Goal: Task Accomplishment & Management: Use online tool/utility

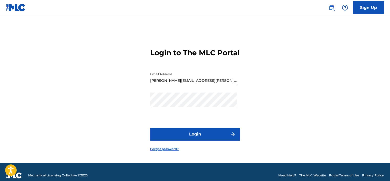
click at [208, 137] on button "Login" at bounding box center [195, 134] width 90 height 13
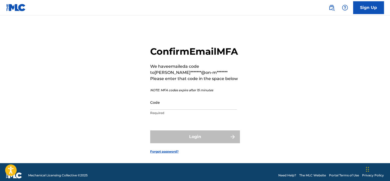
click at [192, 110] on input "Code" at bounding box center [193, 102] width 87 height 15
click at [189, 110] on input "Code" at bounding box center [193, 102] width 87 height 15
paste input "639609"
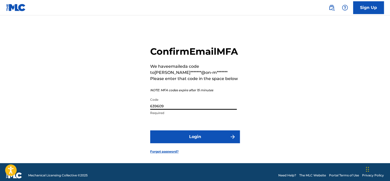
type input "639609"
click at [150, 131] on button "Login" at bounding box center [195, 137] width 90 height 13
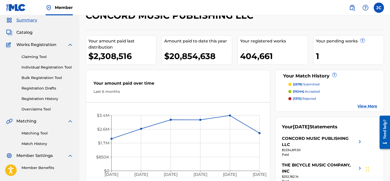
scroll to position [19, 0]
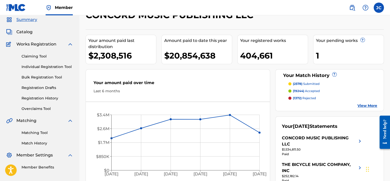
drag, startPoint x: 391, startPoint y: 65, endPoint x: 264, endPoint y: 132, distance: 143.4
click at [264, 132] on icon "[DATE] Apr '[DATE] Jun '[DATE] Aug '25 $0 $850K $1.7M $2.6M $3.4M" at bounding box center [178, 143] width 184 height 73
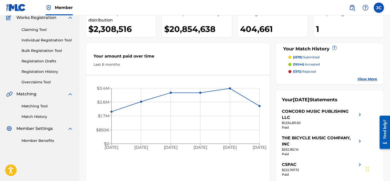
scroll to position [52, 0]
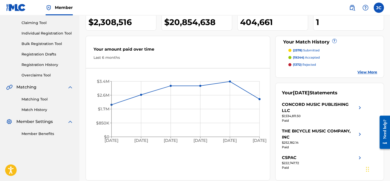
click at [35, 100] on link "Matching Tool" at bounding box center [48, 99] width 52 height 5
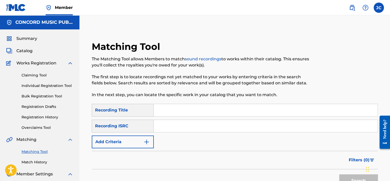
click at [183, 130] on input "Search Form" at bounding box center [265, 126] width 223 height 12
paste input "QMFME1470766"
type input "QMFME1470766"
click at [339, 175] on button "Search" at bounding box center [358, 181] width 38 height 13
click at [201, 130] on input "QMFME1470766" at bounding box center [265, 126] width 223 height 12
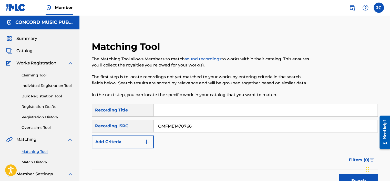
click at [201, 130] on input "QMFME1470766" at bounding box center [265, 126] width 223 height 12
paste input "FR8Z40419150"
click at [339, 175] on button "Search" at bounding box center [358, 181] width 38 height 13
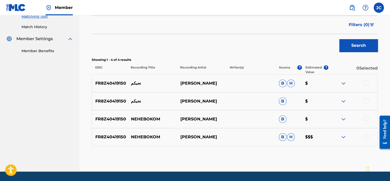
scroll to position [138, 0]
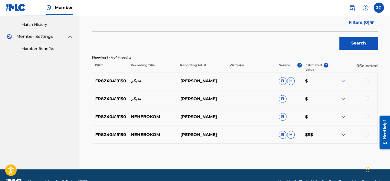
click at [146, 134] on p "NEHEBOKOM" at bounding box center [151, 135] width 49 height 6
copy p "NEHEBOKOM"
click at [199, 132] on p "[PERSON_NAME]" at bounding box center [201, 135] width 49 height 6
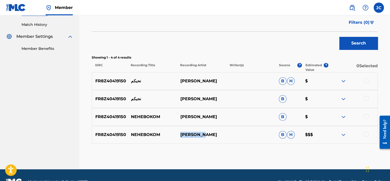
click at [199, 132] on p "[PERSON_NAME]" at bounding box center [201, 135] width 49 height 6
copy div "[PERSON_NAME]"
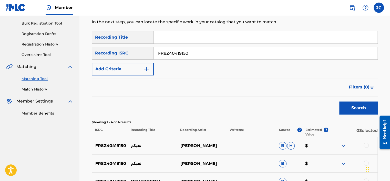
click at [227, 56] on input "FR8Z40419150" at bounding box center [265, 53] width 223 height 12
paste input "ATR981192351"
type input "ATR981192351"
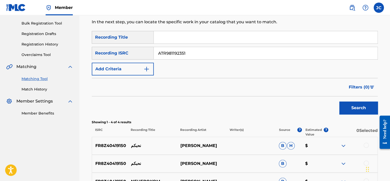
click at [339, 102] on button "Search" at bounding box center [358, 108] width 38 height 13
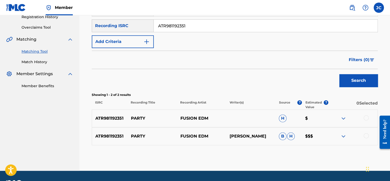
scroll to position [101, 0]
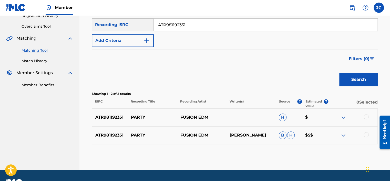
click at [366, 135] on div at bounding box center [365, 134] width 5 height 5
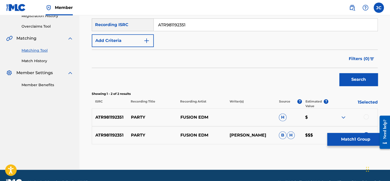
click at [366, 116] on div at bounding box center [365, 116] width 5 height 5
click at [351, 135] on button "Match 2 Groups" at bounding box center [355, 139] width 57 height 13
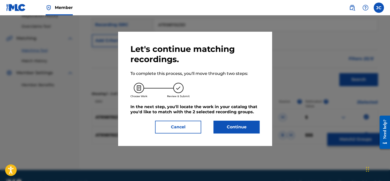
click at [249, 124] on button "Continue" at bounding box center [236, 127] width 46 height 13
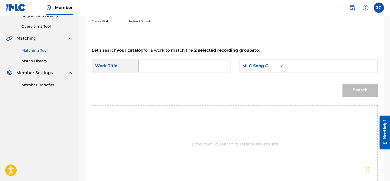
click at [270, 63] on div "MLC Song Code" at bounding box center [257, 66] width 31 height 6
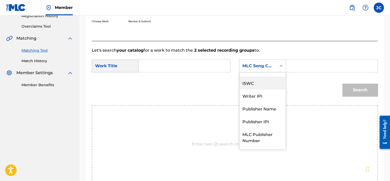
scroll to position [0, 0]
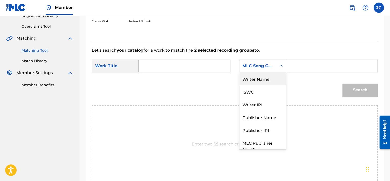
click at [265, 80] on div "Writer Name" at bounding box center [262, 78] width 46 height 13
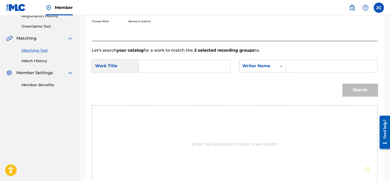
click at [199, 64] on input "Search Form" at bounding box center [184, 66] width 83 height 12
paste input "Party"
type input "Party"
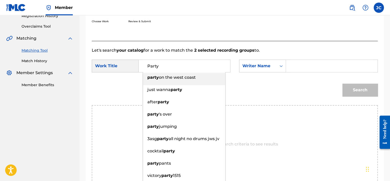
click at [311, 65] on input "Search Form" at bounding box center [331, 66] width 83 height 12
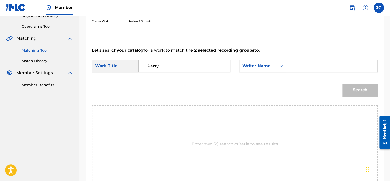
paste input "Melly"
type input "Melly"
click at [342, 84] on button "Search" at bounding box center [359, 90] width 35 height 13
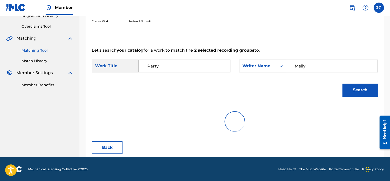
scroll to position [80, 0]
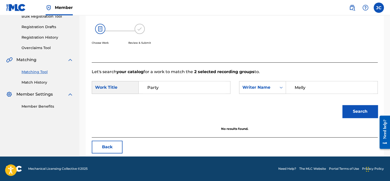
click at [111, 148] on button "Back" at bounding box center [107, 147] width 31 height 13
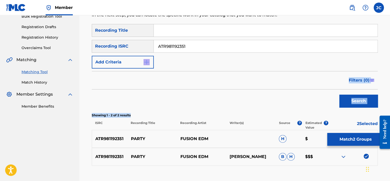
drag, startPoint x: 297, startPoint y: 113, endPoint x: 391, endPoint y: 70, distance: 103.7
click at [389, 70] on html "Accessibility Screen-Reader Guide, Feedback, and Issue Reporting | New window C…" at bounding box center [195, 10] width 390 height 181
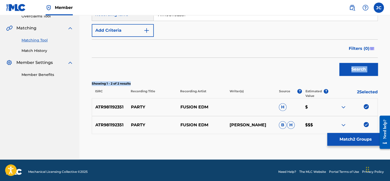
scroll to position [115, 0]
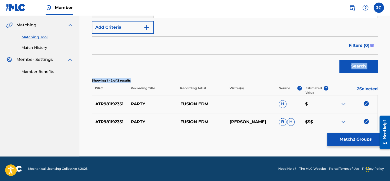
click at [368, 123] on img at bounding box center [365, 121] width 5 height 5
click at [366, 103] on img at bounding box center [365, 103] width 5 height 5
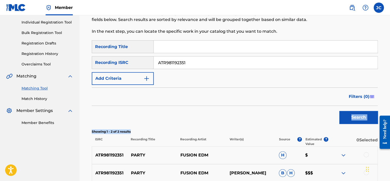
scroll to position [63, 0]
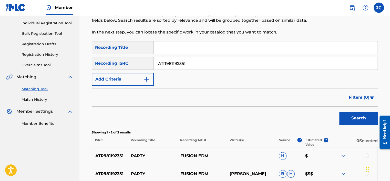
click at [249, 78] on div "SearchWithCriteriac039f7e8-90a3-490a-8519-ea25770d27e8 Recording Title SearchWi…" at bounding box center [235, 63] width 286 height 45
click at [248, 57] on input "ATR981192351" at bounding box center [265, 63] width 223 height 12
paste input "ESA011714363"
click at [339, 112] on button "Search" at bounding box center [358, 118] width 38 height 13
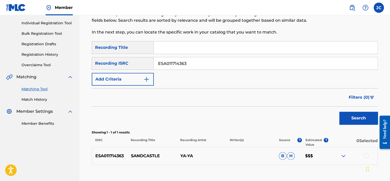
click at [200, 60] on input "ESA011714363" at bounding box center [265, 63] width 223 height 12
paste input "USA370928240"
type input "USA370928240"
click at [339, 112] on button "Search" at bounding box center [358, 118] width 38 height 13
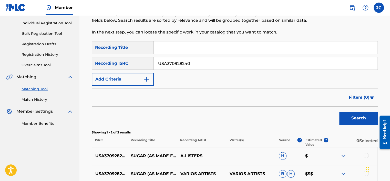
scroll to position [115, 0]
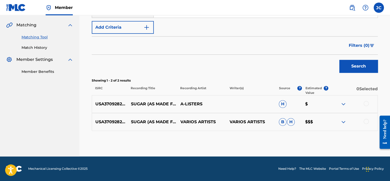
click at [366, 121] on div at bounding box center [365, 121] width 5 height 5
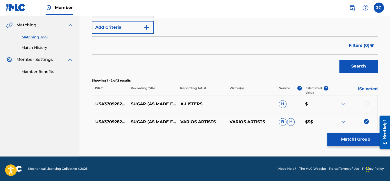
click at [365, 103] on div at bounding box center [365, 103] width 5 height 5
click at [354, 141] on button "Match 2 Groups" at bounding box center [355, 139] width 57 height 13
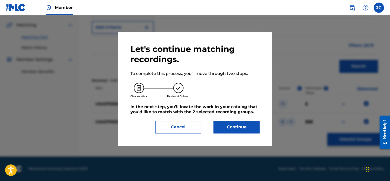
click at [230, 128] on button "Continue" at bounding box center [236, 127] width 46 height 13
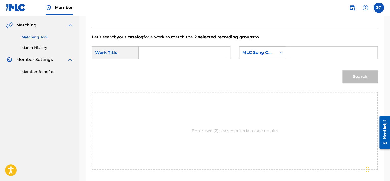
click at [264, 54] on div "MLC Song Code" at bounding box center [257, 53] width 31 height 6
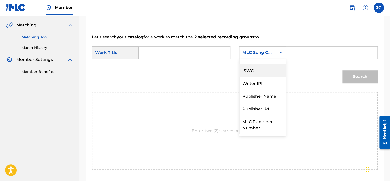
scroll to position [0, 0]
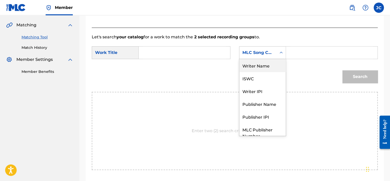
click at [256, 68] on div "Writer Name" at bounding box center [262, 65] width 46 height 13
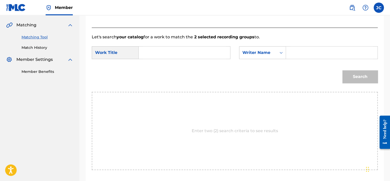
click at [175, 49] on input "Search Form" at bounding box center [184, 53] width 83 height 12
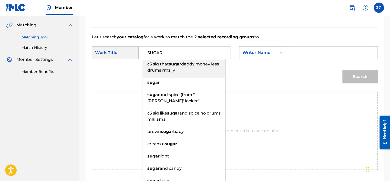
type input "SUGAR"
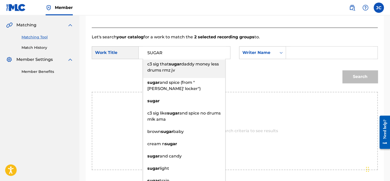
click at [304, 58] on input "Search Form" at bounding box center [331, 53] width 83 height 12
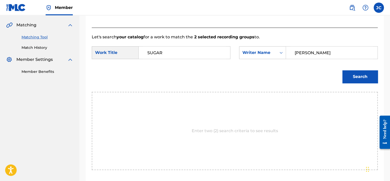
type input "[PERSON_NAME]"
click at [342, 70] on button "Search" at bounding box center [359, 76] width 35 height 13
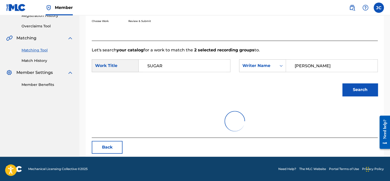
scroll to position [115, 0]
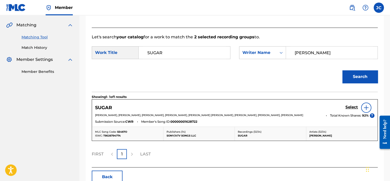
click at [352, 105] on h5 "Select" at bounding box center [351, 107] width 13 height 5
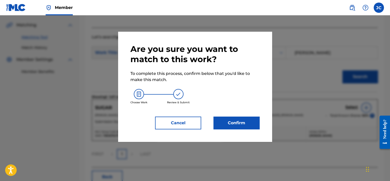
click at [231, 125] on button "Confirm" at bounding box center [236, 123] width 46 height 13
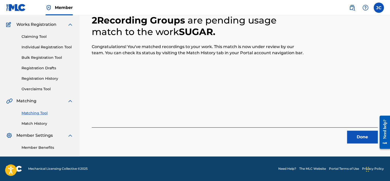
scroll to position [39, 0]
click at [357, 133] on button "Done" at bounding box center [362, 137] width 31 height 13
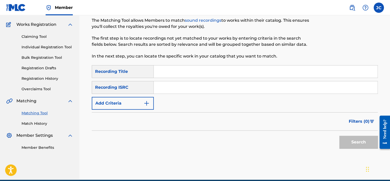
click at [181, 90] on input "Search Form" at bounding box center [265, 87] width 223 height 12
paste input "ESA011828402"
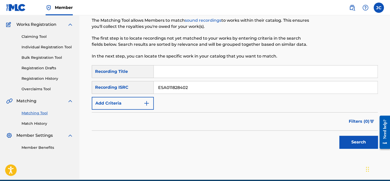
type input "ESA011828402"
click at [339, 136] on button "Search" at bounding box center [358, 142] width 38 height 13
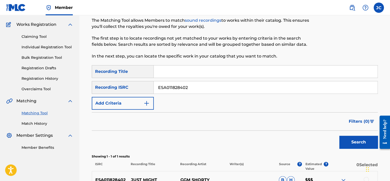
click at [189, 84] on input "ESA011828402" at bounding box center [265, 87] width 223 height 12
click at [194, 83] on input "ESA011828402" at bounding box center [265, 87] width 223 height 12
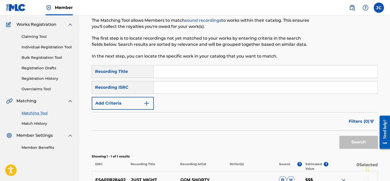
paste input "ESA011709423"
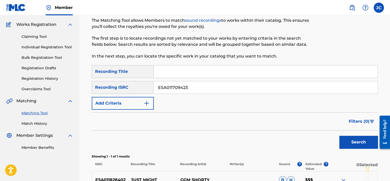
click at [339, 136] on button "Search" at bounding box center [358, 142] width 38 height 13
click at [198, 81] on input "ESA011709423" at bounding box center [265, 87] width 223 height 12
paste input "GBKPL1814109"
type input "GBKPL1814109"
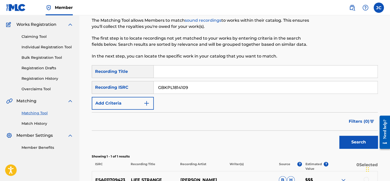
click at [339, 136] on button "Search" at bounding box center [358, 142] width 38 height 13
click at [209, 92] on input "GBKPL1814109" at bounding box center [265, 87] width 223 height 12
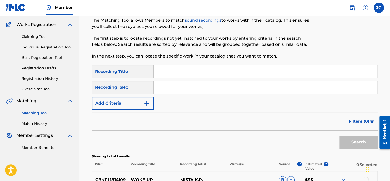
paste input "QZDA81969038"
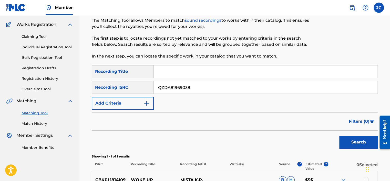
type input "QZDA81969038"
click at [339, 136] on button "Search" at bounding box center [358, 142] width 38 height 13
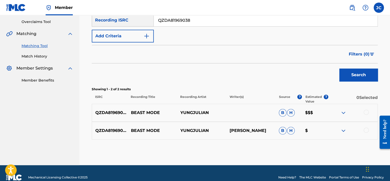
scroll to position [110, 0]
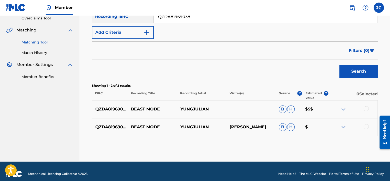
click at [365, 127] on div at bounding box center [365, 126] width 5 height 5
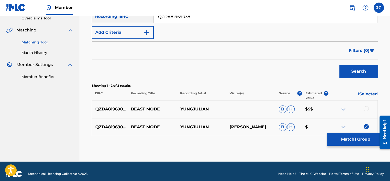
click at [365, 109] on div at bounding box center [365, 108] width 5 height 5
click at [356, 135] on button "Match 2 Groups" at bounding box center [355, 139] width 57 height 13
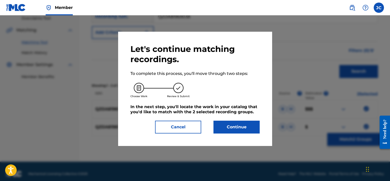
click at [242, 127] on button "Continue" at bounding box center [236, 127] width 46 height 13
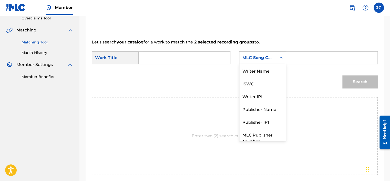
click at [270, 54] on div "MLC Song Code" at bounding box center [257, 58] width 37 height 10
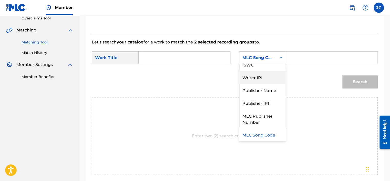
scroll to position [0, 0]
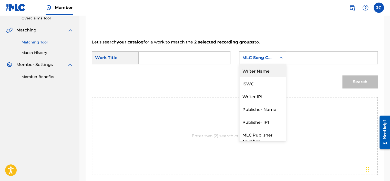
click at [270, 73] on div "Writer Name" at bounding box center [262, 70] width 46 height 13
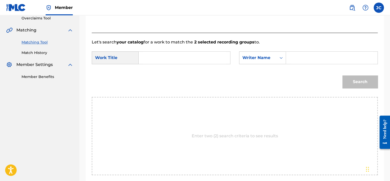
click at [209, 60] on input "Search Form" at bounding box center [184, 58] width 83 height 12
paste input "Beast Mode"
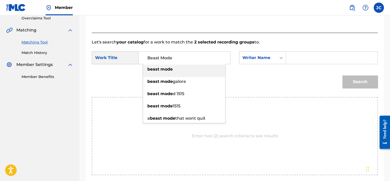
type input "Beast Mode"
click at [210, 24] on div "Choose Work Review & Submit" at bounding box center [202, 7] width 220 height 39
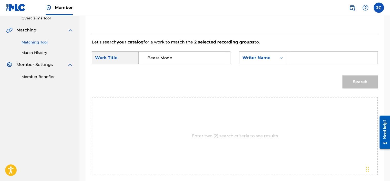
click at [288, 59] on div "Search Form" at bounding box center [332, 57] width 92 height 13
click at [307, 59] on input "Search Form" at bounding box center [331, 58] width 83 height 12
paste input "[PERSON_NAME]"
type input "[PERSON_NAME]"
click at [342, 76] on button "Search" at bounding box center [359, 82] width 35 height 13
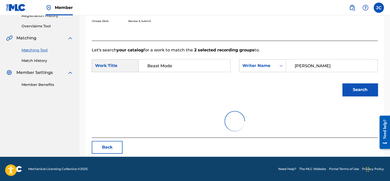
scroll to position [80, 0]
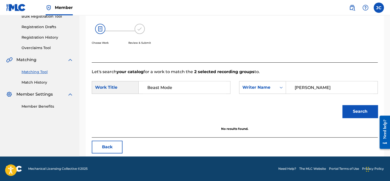
click at [99, 140] on div "Match Usage - Select Work In this step, you will locate the work you'd like to …" at bounding box center [235, 59] width 298 height 196
click at [99, 141] on button "Back" at bounding box center [107, 147] width 31 height 13
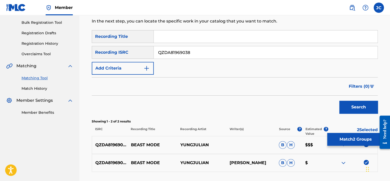
scroll to position [115, 0]
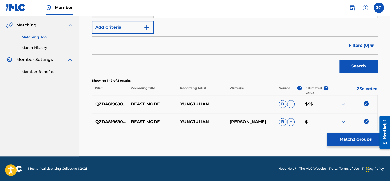
click at [366, 121] on img at bounding box center [365, 121] width 5 height 5
click at [366, 101] on img at bounding box center [365, 103] width 5 height 5
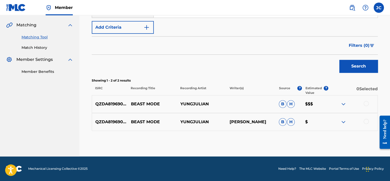
scroll to position [78, 0]
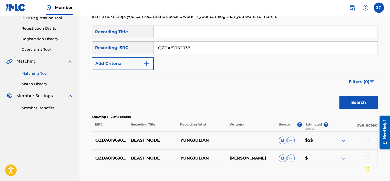
click at [269, 45] on input "QZDA81969038" at bounding box center [265, 48] width 223 height 12
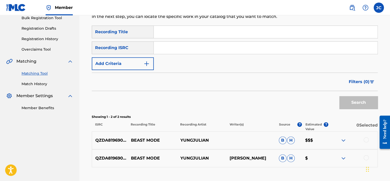
paste input "ESA011712940"
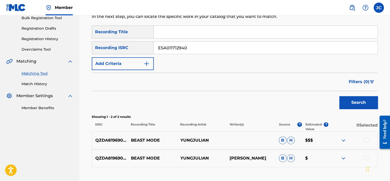
type input "ESA011712940"
click at [339, 96] on button "Search" at bounding box center [358, 102] width 38 height 13
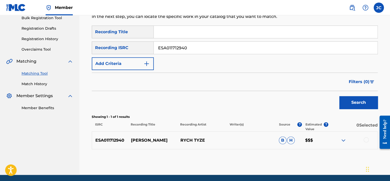
click at [201, 47] on input "ESA011712940" at bounding box center [265, 48] width 223 height 12
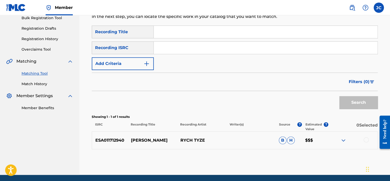
paste input "USLZJ2027792"
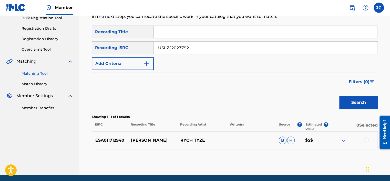
click at [339, 96] on button "Search" at bounding box center [358, 102] width 38 height 13
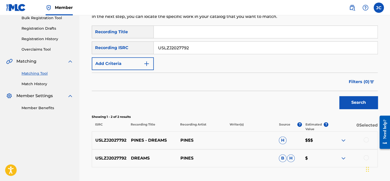
scroll to position [115, 0]
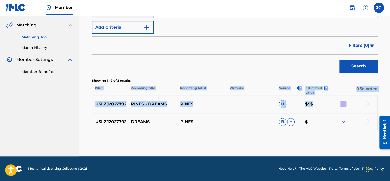
drag, startPoint x: 389, startPoint y: 101, endPoint x: 389, endPoint y: 78, distance: 23.3
click at [389, 78] on div "Matching Tool The Matching Tool allows Members to match sound recordings to wor…" at bounding box center [234, 34] width 310 height 243
drag, startPoint x: 389, startPoint y: 78, endPoint x: 379, endPoint y: 80, distance: 10.6
click at [379, 80] on div "Matching Tool The Matching Tool allows Members to match sound recordings to wor…" at bounding box center [235, 41] width 298 height 230
click at [384, 80] on div "Matching Tool The Matching Tool allows Members to match sound recordings to wor…" at bounding box center [234, 34] width 310 height 243
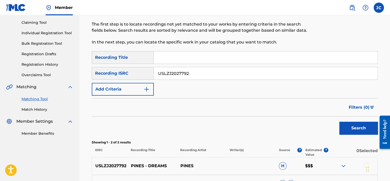
scroll to position [48, 0]
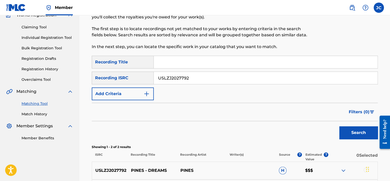
click at [263, 74] on input "USLZJ2027792" at bounding box center [265, 78] width 223 height 12
paste input "QMBZ91438424"
click at [339, 126] on button "Search" at bounding box center [358, 132] width 38 height 13
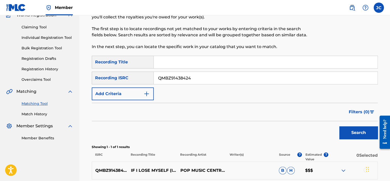
click at [196, 79] on input "QMBZ91438424" at bounding box center [265, 78] width 223 height 12
paste input "TCADT1864741"
type input "TCADT1864741"
click at [339, 126] on button "Search" at bounding box center [358, 132] width 38 height 13
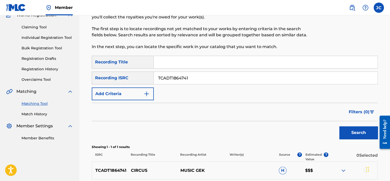
click at [191, 80] on input "TCADT1864741" at bounding box center [265, 78] width 223 height 12
paste input "USDXS1703370"
click at [339, 126] on button "Search" at bounding box center [358, 132] width 38 height 13
click at [189, 77] on input "USDXS1703370" at bounding box center [265, 78] width 223 height 12
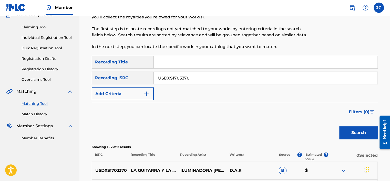
click at [189, 77] on input "USDXS1703370" at bounding box center [265, 78] width 223 height 12
paste input "CGH1353186"
type input "USCGH1353186"
click at [339, 126] on button "Search" at bounding box center [358, 132] width 38 height 13
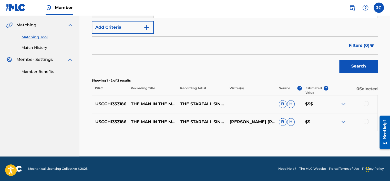
click at [365, 120] on div at bounding box center [365, 121] width 5 height 5
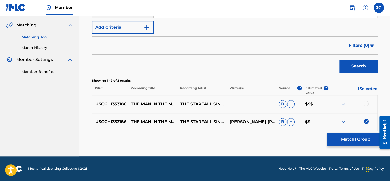
click at [365, 104] on div at bounding box center [365, 103] width 5 height 5
click at [358, 141] on button "Match 2 Groups" at bounding box center [355, 139] width 57 height 13
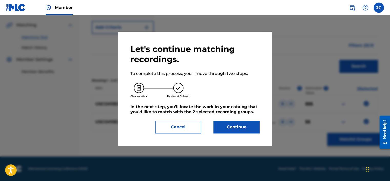
click at [231, 129] on button "Continue" at bounding box center [236, 127] width 46 height 13
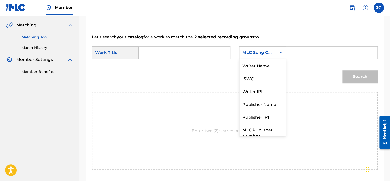
click at [260, 51] on div "MLC Song Code" at bounding box center [257, 53] width 31 height 6
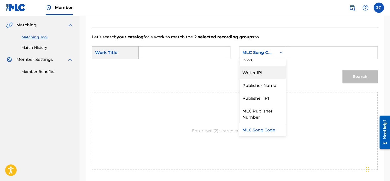
scroll to position [0, 0]
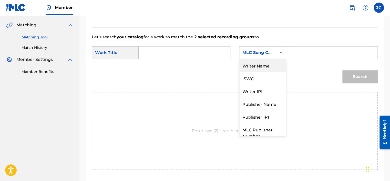
click at [258, 62] on div "Writer Name" at bounding box center [262, 65] width 46 height 13
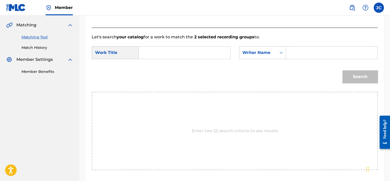
click at [179, 57] on input "Search Form" at bounding box center [184, 53] width 83 height 12
paste input "The Man in the Moon"
type input "The Man in the Moon"
click at [336, 54] on input "Search Form" at bounding box center [331, 53] width 83 height 12
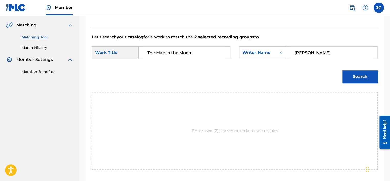
click at [342, 70] on button "Search" at bounding box center [359, 76] width 35 height 13
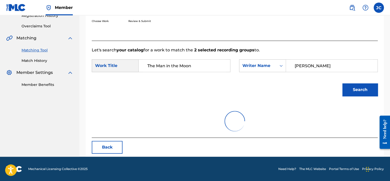
scroll to position [115, 0]
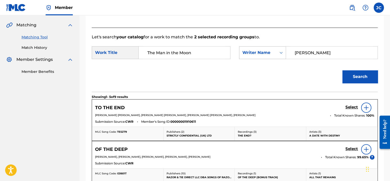
drag, startPoint x: 346, startPoint y: 55, endPoint x: 277, endPoint y: 56, distance: 69.4
click at [277, 56] on div "SearchWithCriteria0d172e86-b08c-49bc-b53b-529e8a147ee8 Writer Name [PERSON_NAME]" at bounding box center [308, 52] width 138 height 13
type input "RANDIN"
click at [342, 70] on button "Search" at bounding box center [359, 76] width 35 height 13
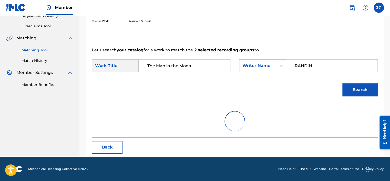
scroll to position [80, 0]
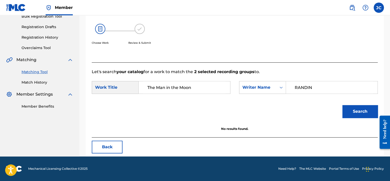
click at [100, 149] on button "Back" at bounding box center [107, 147] width 31 height 13
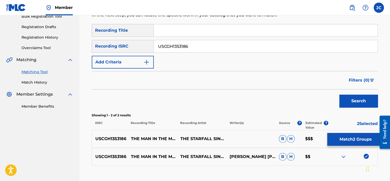
scroll to position [115, 0]
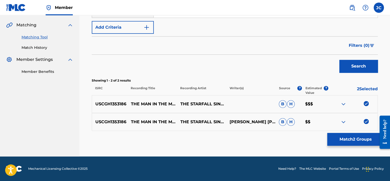
click at [364, 122] on img at bounding box center [365, 121] width 5 height 5
click at [366, 104] on img at bounding box center [365, 103] width 5 height 5
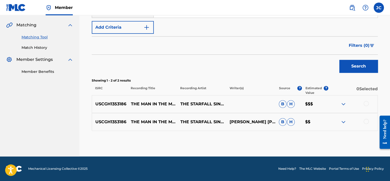
click at [388, 99] on div "Matching Tool The Matching Tool allows Members to match sound recordings to wor…" at bounding box center [234, 34] width 310 height 243
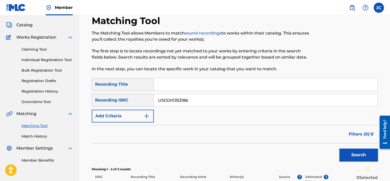
scroll to position [25, 0]
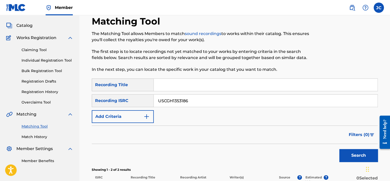
click at [190, 105] on input "USCGH1353186" at bounding box center [265, 101] width 223 height 12
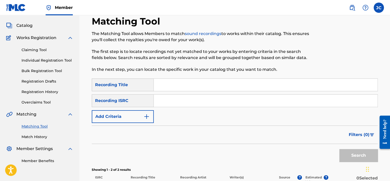
paste input "FR2X41834456"
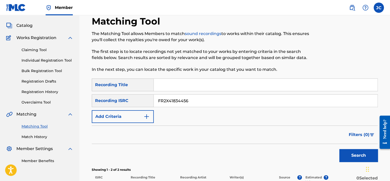
click at [339, 149] on button "Search" at bounding box center [358, 155] width 38 height 13
click at [205, 100] on input "FR2X41834456" at bounding box center [265, 101] width 223 height 12
paste input "CA5KR1551471"
type input "CA5KR1551471"
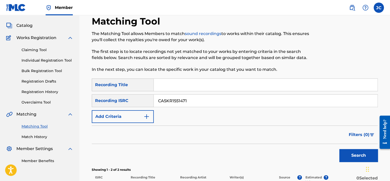
click at [339, 149] on button "Search" at bounding box center [358, 155] width 38 height 13
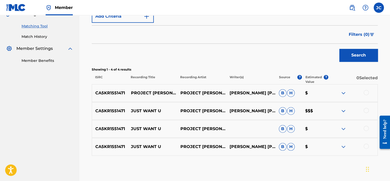
scroll to position [126, 0]
click at [364, 144] on div at bounding box center [365, 146] width 5 height 5
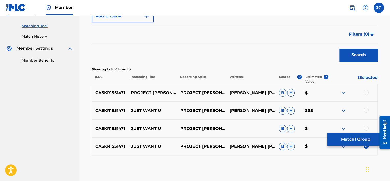
click at [366, 126] on div at bounding box center [365, 128] width 5 height 5
click at [366, 112] on div at bounding box center [365, 110] width 5 height 5
click at [365, 91] on div at bounding box center [365, 92] width 5 height 5
click at [350, 141] on button "Match 4 Groups" at bounding box center [355, 139] width 57 height 13
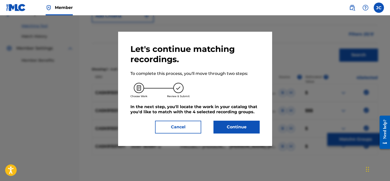
click at [230, 127] on button "Continue" at bounding box center [236, 127] width 46 height 13
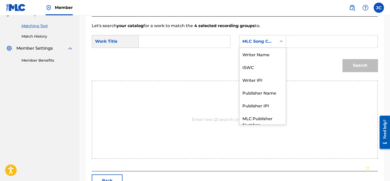
click at [257, 43] on div "MLC Song Code" at bounding box center [257, 41] width 31 height 6
click at [266, 54] on div "Writer Name" at bounding box center [262, 54] width 46 height 13
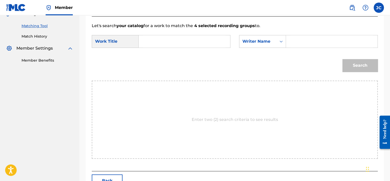
click at [174, 45] on input "Search Form" at bounding box center [184, 41] width 83 height 12
paste input "Just Want U"
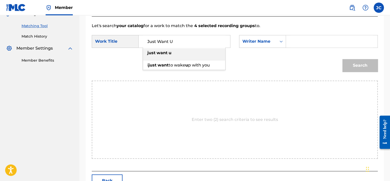
type input "Just Want U"
click at [307, 44] on input "Search Form" at bounding box center [331, 41] width 83 height 12
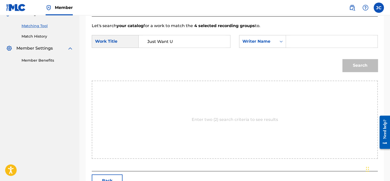
paste input "[PERSON_NAME]"
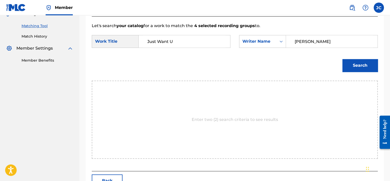
click at [342, 59] on button "Search" at bounding box center [359, 65] width 35 height 13
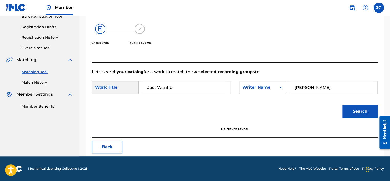
scroll to position [80, 0]
click at [298, 86] on input "[PERSON_NAME]" at bounding box center [331, 87] width 83 height 12
paste input "[PERSON_NAME]"
type input "[PERSON_NAME]"
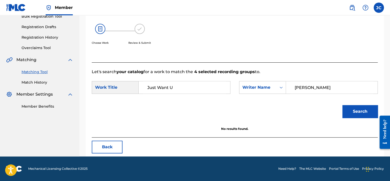
click at [342, 105] on button "Search" at bounding box center [359, 111] width 35 height 13
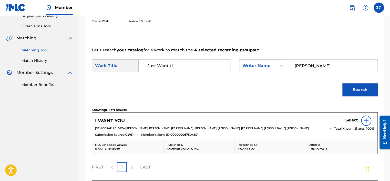
scroll to position [126, 0]
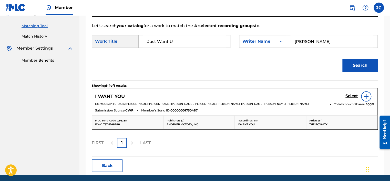
click at [109, 167] on button "Back" at bounding box center [107, 165] width 31 height 13
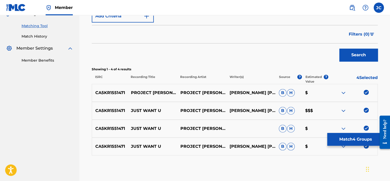
scroll to position [151, 0]
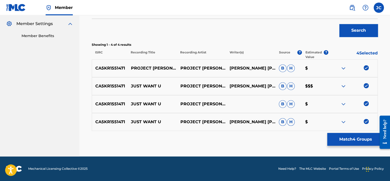
click at [367, 123] on img at bounding box center [365, 121] width 5 height 5
click at [366, 104] on img at bounding box center [365, 103] width 5 height 5
click at [364, 85] on img at bounding box center [365, 85] width 5 height 5
click at [365, 68] on img at bounding box center [365, 67] width 5 height 5
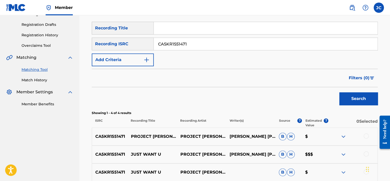
scroll to position [68, 0]
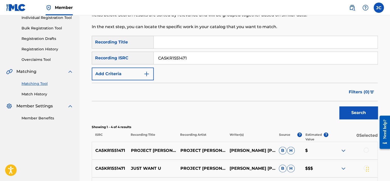
click at [199, 52] on input "CA5KR1551471" at bounding box center [265, 58] width 223 height 12
paste input "GBHCD1716857"
type input "GBHCD1716857"
click at [339, 106] on button "Search" at bounding box center [358, 112] width 38 height 13
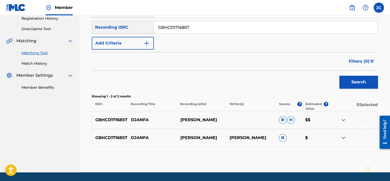
scroll to position [113, 0]
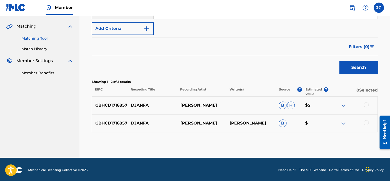
click at [365, 124] on div at bounding box center [365, 122] width 5 height 5
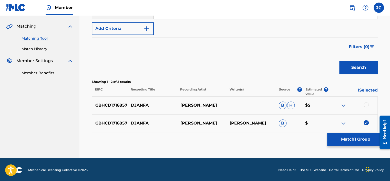
click at [366, 105] on div at bounding box center [365, 104] width 5 height 5
click at [353, 137] on button "Match 2 Groups" at bounding box center [355, 139] width 57 height 13
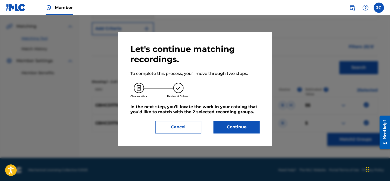
click at [226, 127] on button "Continue" at bounding box center [236, 127] width 46 height 13
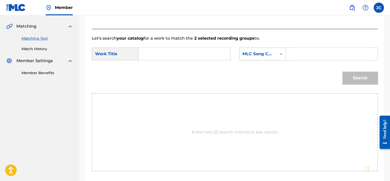
click at [274, 49] on div "MLC Song Code" at bounding box center [257, 54] width 37 height 10
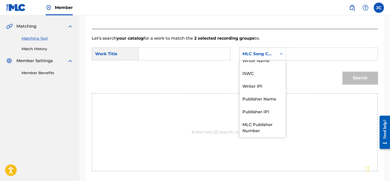
scroll to position [0, 0]
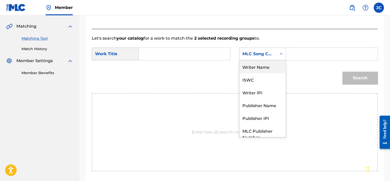
click at [262, 70] on div "Writer Name" at bounding box center [262, 66] width 46 height 13
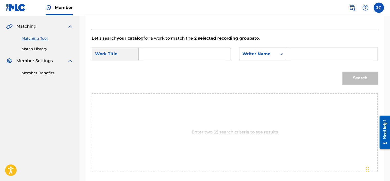
click at [215, 53] on input "Search Form" at bounding box center [184, 54] width 83 height 12
paste input "Djanfa"
drag, startPoint x: 215, startPoint y: 53, endPoint x: 147, endPoint y: 42, distance: 69.2
click at [147, 42] on form "SearchWithCriteria9cb193e5-fad4-4b6c-8181-a58afbddd234 Work Title Djanfa Search…" at bounding box center [235, 67] width 286 height 52
type input "Djanfa"
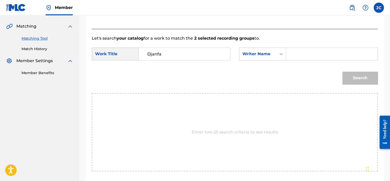
click at [300, 51] on input "Search Form" at bounding box center [331, 54] width 83 height 12
paste input "Camara"
click at [342, 72] on button "Search" at bounding box center [359, 78] width 35 height 13
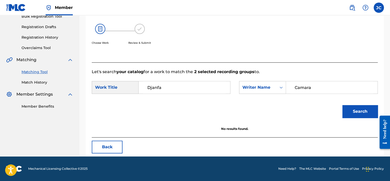
scroll to position [80, 0]
click at [172, 88] on input "Djanfa" at bounding box center [184, 87] width 83 height 12
drag, startPoint x: 316, startPoint y: 84, endPoint x: 275, endPoint y: 91, distance: 40.9
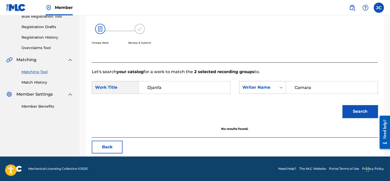
click at [275, 91] on div "SearchWithCriteria41a8285f-82b1-40b6-96fb-f3bfd1410558 Writer Name [PERSON_NAME]" at bounding box center [308, 87] width 138 height 13
click at [342, 105] on button "Search" at bounding box center [359, 111] width 35 height 13
drag, startPoint x: 328, startPoint y: 90, endPoint x: 263, endPoint y: 90, distance: 64.8
click at [263, 90] on div "SearchWithCriteria41a8285f-82b1-40b6-96fb-f3bfd1410558 Writer Name [PERSON_NAME]" at bounding box center [308, 87] width 138 height 13
click at [342, 105] on button "Search" at bounding box center [359, 111] width 35 height 13
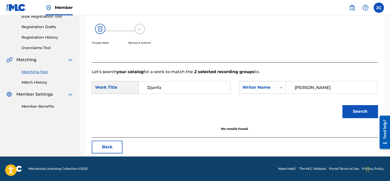
click at [242, 77] on form "SearchWithCriteria9cb193e5-fad4-4b6c-8181-a58afbddd234 Work Title Djanfa Search…" at bounding box center [235, 101] width 286 height 52
drag, startPoint x: 341, startPoint y: 92, endPoint x: 237, endPoint y: 102, distance: 104.9
click at [237, 102] on form "SearchWithCriteria9cb193e5-fad4-4b6c-8181-a58afbddd234 Work Title Djanfa Search…" at bounding box center [235, 101] width 286 height 52
type input "CISSOKO"
click at [342, 105] on button "Search" at bounding box center [359, 111] width 35 height 13
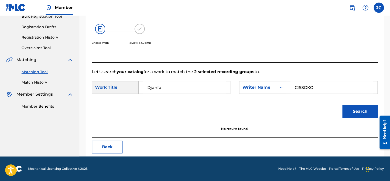
click at [101, 148] on button "Back" at bounding box center [107, 147] width 31 height 13
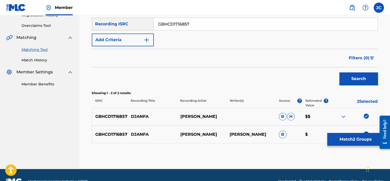
scroll to position [115, 0]
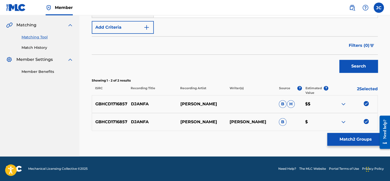
click at [368, 123] on img at bounding box center [365, 121] width 5 height 5
click at [366, 100] on div "GBHCD1716857 [PERSON_NAME] [PERSON_NAME] $$" at bounding box center [235, 104] width 286 height 18
click at [365, 104] on img at bounding box center [365, 103] width 5 height 5
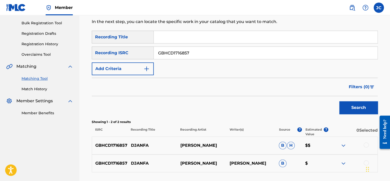
scroll to position [67, 0]
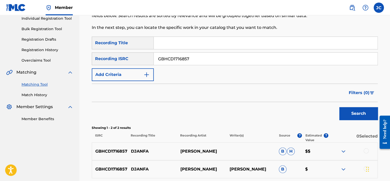
click at [254, 58] on input "GBHCD1716857" at bounding box center [265, 59] width 223 height 12
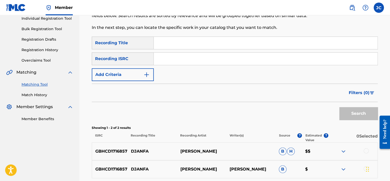
paste input "QZHZ41962171"
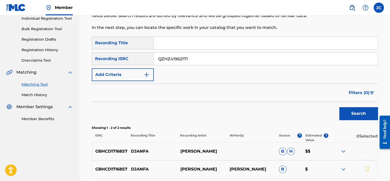
type input "QZHZ41962171"
click at [339, 107] on button "Search" at bounding box center [358, 113] width 38 height 13
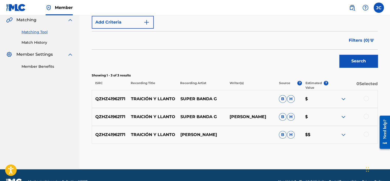
scroll to position [132, 0]
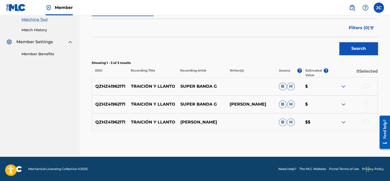
click at [366, 122] on div at bounding box center [365, 121] width 5 height 5
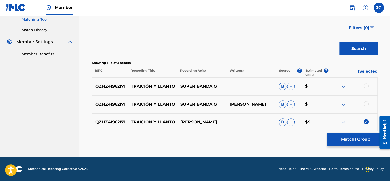
click at [366, 102] on div at bounding box center [365, 103] width 5 height 5
click at [365, 87] on div at bounding box center [365, 85] width 5 height 5
click at [366, 140] on button "Match 3 Groups" at bounding box center [355, 139] width 57 height 13
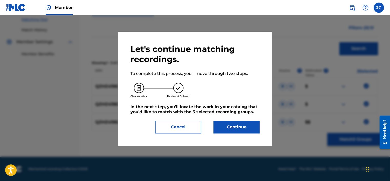
click at [234, 129] on button "Continue" at bounding box center [236, 127] width 46 height 13
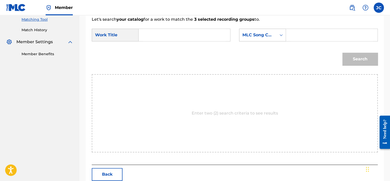
click at [274, 34] on div "MLC Song Code" at bounding box center [257, 35] width 37 height 10
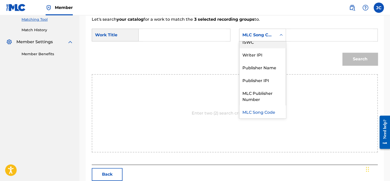
scroll to position [0, 0]
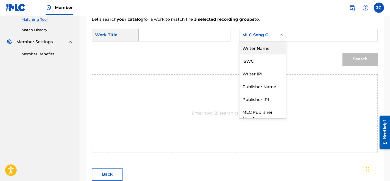
click at [267, 50] on div "Writer Name" at bounding box center [262, 47] width 46 height 13
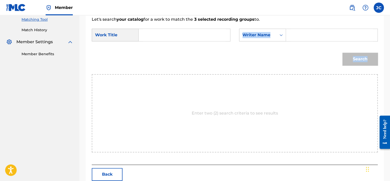
drag, startPoint x: 267, startPoint y: 50, endPoint x: 198, endPoint y: 38, distance: 69.7
click at [198, 38] on form "SearchWithCriteria9cb193e5-fad4-4b6c-8181-a58afbddd234 Work Title SearchWithCri…" at bounding box center [235, 49] width 286 height 52
click at [198, 38] on input "Search Form" at bounding box center [184, 35] width 83 height 12
paste input "Traición y Llanto"
type input "Traición y Llanto"
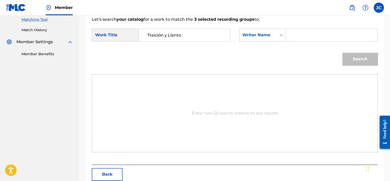
click at [303, 30] on input "Search Form" at bounding box center [331, 35] width 83 height 12
paste input "[PERSON_NAME]"
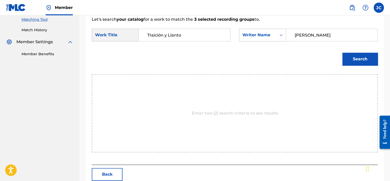
click at [342, 53] on button "Search" at bounding box center [359, 59] width 35 height 13
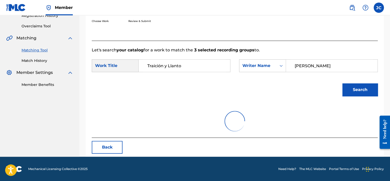
scroll to position [80, 0]
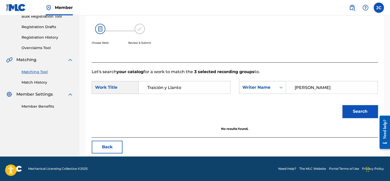
drag, startPoint x: 357, startPoint y: 88, endPoint x: 264, endPoint y: 94, distance: 93.4
click at [264, 94] on div "SearchWithCriteria9cb193e5-fad4-4b6c-8181-a58afbddd234 Work Title Traición y Ll…" at bounding box center [235, 89] width 286 height 16
click at [342, 105] on button "Search" at bounding box center [359, 111] width 35 height 13
click at [309, 91] on input "[PERSON_NAME]" at bounding box center [331, 87] width 83 height 12
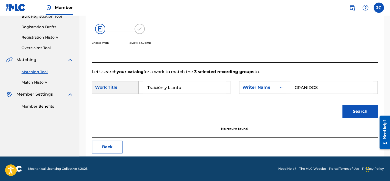
click at [342, 105] on button "Search" at bounding box center [359, 111] width 35 height 13
click at [308, 89] on input "GRANIDOS" at bounding box center [331, 87] width 83 height 12
type input "[PERSON_NAME]"
click at [342, 105] on button "Search" at bounding box center [359, 111] width 35 height 13
click at [104, 143] on button "Back" at bounding box center [107, 147] width 31 height 13
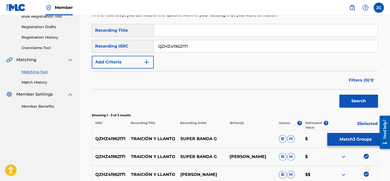
scroll to position [132, 0]
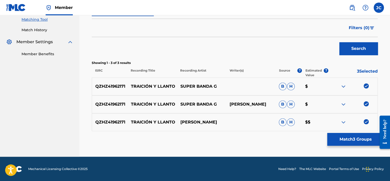
click at [366, 118] on div "QZHZ41962171 TRAICIÓN Y [PERSON_NAME] [PERSON_NAME] $$" at bounding box center [235, 122] width 286 height 18
click at [365, 122] on img at bounding box center [365, 121] width 5 height 5
click at [366, 104] on img at bounding box center [365, 103] width 5 height 5
click at [366, 87] on img at bounding box center [365, 85] width 5 height 5
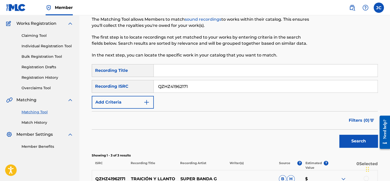
scroll to position [37, 0]
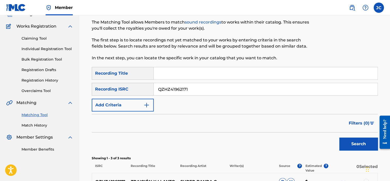
click at [240, 93] on input "QZHZ41962171" at bounding box center [265, 89] width 223 height 12
paste input "DEH741511487"
click at [339, 138] on button "Search" at bounding box center [358, 144] width 38 height 13
click at [201, 91] on input "DEH741511487" at bounding box center [265, 89] width 223 height 12
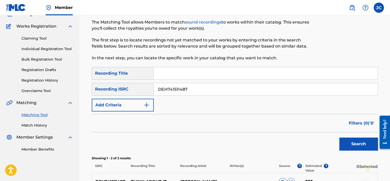
click at [201, 91] on input "DEH741511487" at bounding box center [265, 89] width 223 height 12
paste input "ESA011782205"
type input "ESA011782205"
click at [339, 138] on button "Search" at bounding box center [358, 144] width 38 height 13
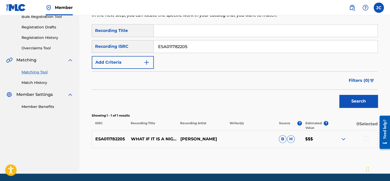
scroll to position [80, 0]
click at [201, 46] on input "ESA011782205" at bounding box center [265, 46] width 223 height 12
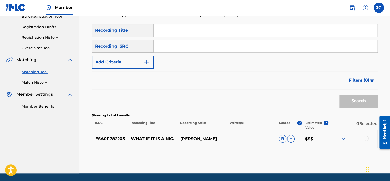
paste input "QM4TW1909630"
click at [339, 95] on button "Search" at bounding box center [358, 101] width 38 height 13
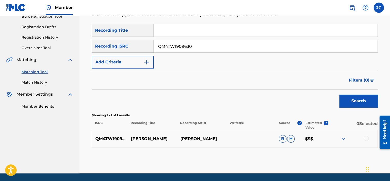
click at [190, 44] on input "QM4TW1909630" at bounding box center [265, 46] width 223 height 12
paste input "USAJS0500007"
type input "USAJS0500007"
click at [339, 95] on button "Search" at bounding box center [358, 101] width 38 height 13
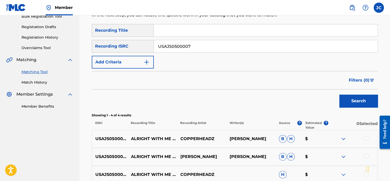
click at [198, 45] on input "USAJS0500007" at bounding box center [265, 46] width 223 height 12
paste input "US3DF1932134"
click at [339, 95] on button "Search" at bounding box center [358, 101] width 38 height 13
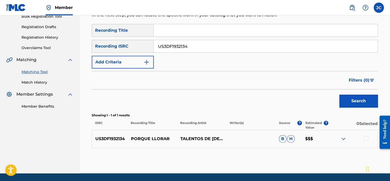
click at [195, 47] on input "US3DF1932134" at bounding box center [265, 46] width 223 height 12
paste input "KRA38180107"
type input "KRA381801074"
click at [339, 95] on button "Search" at bounding box center [358, 101] width 38 height 13
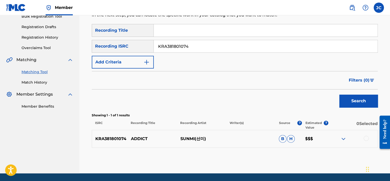
click at [365, 138] on div at bounding box center [365, 138] width 5 height 5
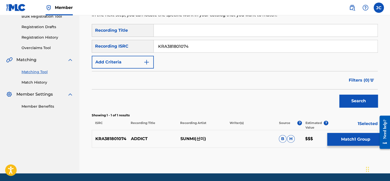
click at [355, 141] on button "Match 1 Group" at bounding box center [355, 139] width 57 height 13
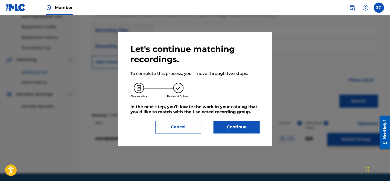
click at [233, 121] on button "Continue" at bounding box center [236, 127] width 46 height 13
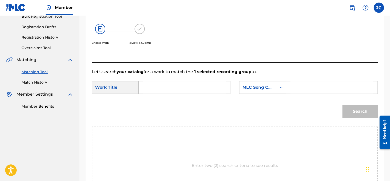
click at [260, 84] on div "MLC Song Code" at bounding box center [257, 87] width 31 height 6
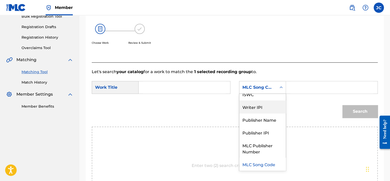
scroll to position [0, 0]
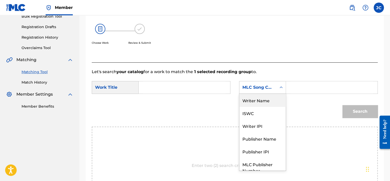
click at [256, 96] on div "Writer Name" at bounding box center [262, 100] width 46 height 13
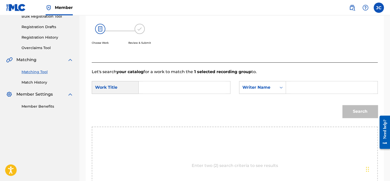
click at [218, 81] on input "Search Form" at bounding box center [184, 87] width 83 height 12
paste input "Sunmi Addict"
drag, startPoint x: 166, startPoint y: 87, endPoint x: 142, endPoint y: 86, distance: 23.6
click at [142, 86] on div "Sunmi Addict" at bounding box center [184, 87] width 92 height 13
type input "Addict"
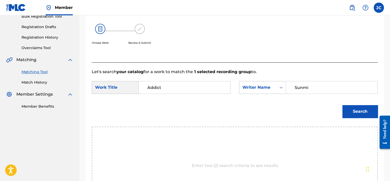
click at [146, 87] on input "Addict" at bounding box center [184, 87] width 83 height 12
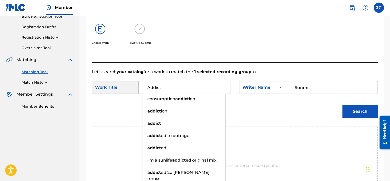
click at [310, 86] on input "Sunmi" at bounding box center [331, 87] width 83 height 12
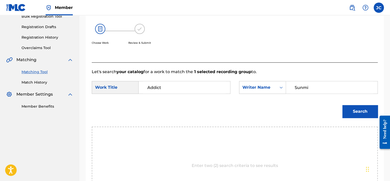
click at [304, 88] on input "Sunmi" at bounding box center [331, 87] width 83 height 12
click at [342, 105] on button "Search" at bounding box center [359, 111] width 35 height 13
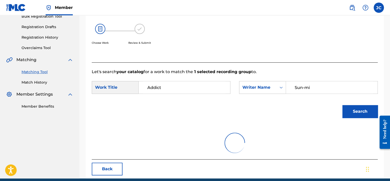
scroll to position [80, 0]
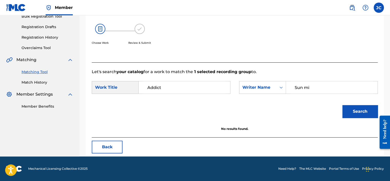
type input "Sun mi"
click at [342, 105] on button "Search" at bounding box center [359, 111] width 35 height 13
click at [105, 145] on button "Back" at bounding box center [107, 147] width 31 height 13
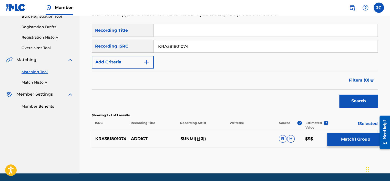
scroll to position [97, 0]
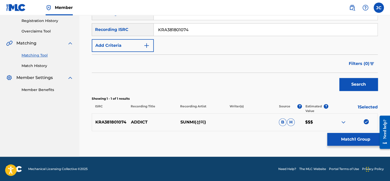
click at [367, 121] on img at bounding box center [365, 121] width 5 height 5
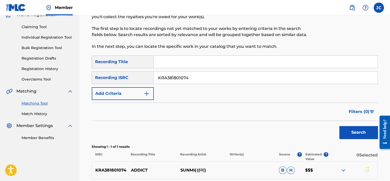
scroll to position [44, 0]
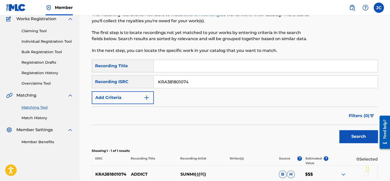
click at [257, 84] on input "KRA381801074" at bounding box center [265, 82] width 223 height 12
paste input "QMFMG1580115"
type input "QMFMG1580115"
click at [339, 130] on button "Search" at bounding box center [358, 136] width 38 height 13
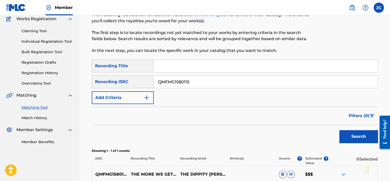
click at [204, 85] on input "QMFMG1580115" at bounding box center [265, 82] width 223 height 12
paste input "QZ5AB1835642"
click at [339, 130] on button "Search" at bounding box center [358, 136] width 38 height 13
click at [196, 82] on input "QZ5AB1835642" at bounding box center [265, 82] width 223 height 12
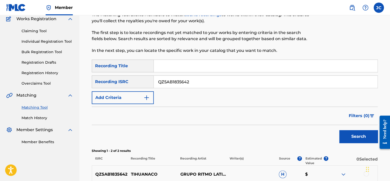
click at [196, 82] on input "QZ5AB1835642" at bounding box center [265, 82] width 223 height 12
paste input "GBHCD1713123"
type input "GBHCD1713123"
click at [339, 130] on button "Search" at bounding box center [358, 136] width 38 height 13
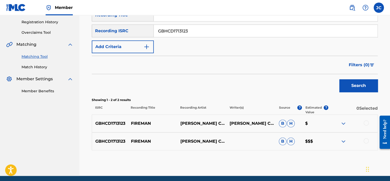
scroll to position [95, 0]
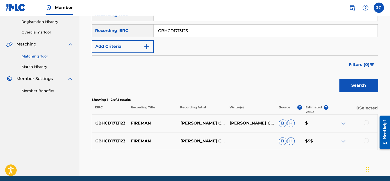
click at [366, 141] on div at bounding box center [365, 140] width 5 height 5
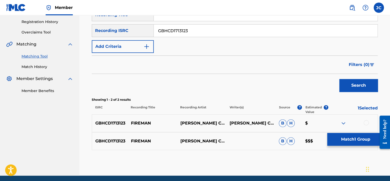
click at [365, 119] on div "GBHCD1713123 FIREMAN [PERSON_NAME] CLETIN [PERSON_NAME] CLETIN B H $" at bounding box center [235, 123] width 286 height 18
click at [365, 121] on div at bounding box center [365, 122] width 5 height 5
click at [351, 136] on button "Match 2 Groups" at bounding box center [355, 139] width 57 height 13
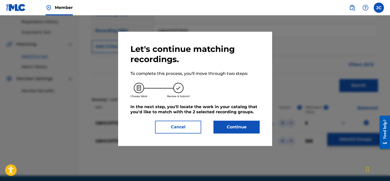
click at [240, 124] on button "Continue" at bounding box center [236, 127] width 46 height 13
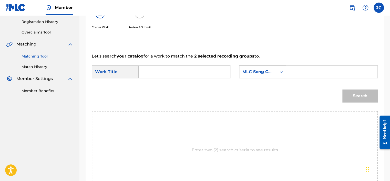
click at [269, 69] on div "MLC Song Code" at bounding box center [257, 72] width 31 height 6
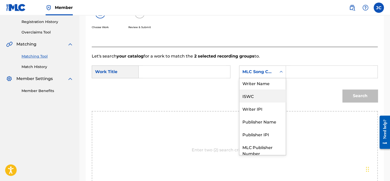
scroll to position [0, 0]
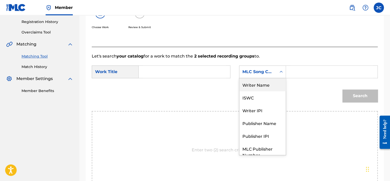
click at [266, 86] on div "Writer Name" at bounding box center [262, 84] width 46 height 13
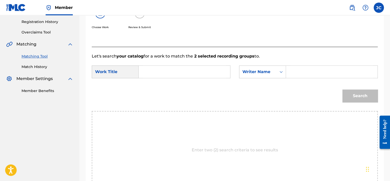
click at [220, 69] on input "Search Form" at bounding box center [184, 72] width 83 height 12
paste input "[PERSON_NAME] CLETIN FIREMAN"
drag, startPoint x: 183, startPoint y: 71, endPoint x: 141, endPoint y: 69, distance: 41.5
click at [141, 69] on div "[PERSON_NAME] CLETIN FIREMAN" at bounding box center [184, 72] width 92 height 13
type input "FIREMAN"
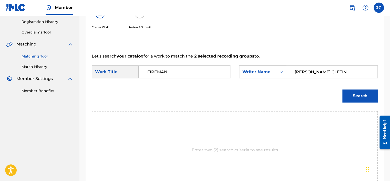
click at [309, 72] on input "[PERSON_NAME] CLETIN" at bounding box center [331, 72] width 83 height 12
click at [315, 72] on input "CLETIN" at bounding box center [331, 72] width 83 height 12
type input "CLETIN"
click at [342, 90] on button "Search" at bounding box center [359, 96] width 35 height 13
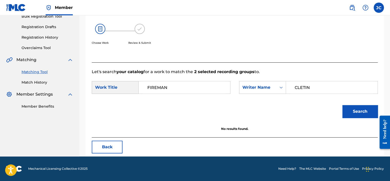
scroll to position [80, 0]
click at [109, 147] on button "Back" at bounding box center [107, 147] width 31 height 13
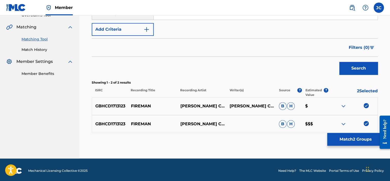
scroll to position [115, 0]
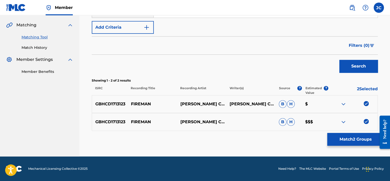
click at [366, 121] on img at bounding box center [365, 121] width 5 height 5
click at [366, 104] on img at bounding box center [365, 103] width 5 height 5
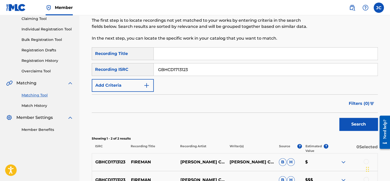
scroll to position [45, 0]
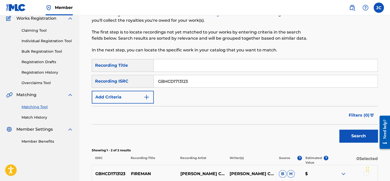
click at [258, 82] on input "GBHCD1713123" at bounding box center [265, 81] width 223 height 12
paste input "US3GD3530489"
click at [339, 130] on button "Search" at bounding box center [358, 136] width 38 height 13
click at [193, 81] on input "US3GD3530489" at bounding box center [265, 81] width 223 height 12
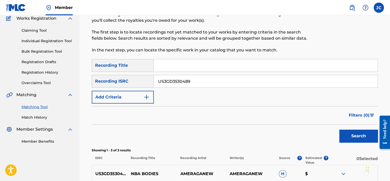
click at [193, 81] on input "US3GD3530489" at bounding box center [265, 81] width 223 height 12
paste input "QZ8LD193501"
type input "QZ8LD1935019"
click at [339, 130] on button "Search" at bounding box center [358, 136] width 38 height 13
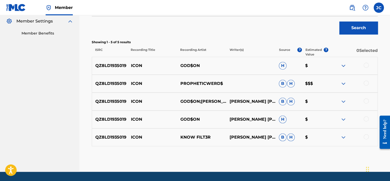
scroll to position [154, 0]
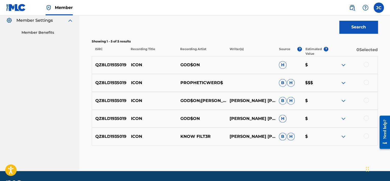
click at [366, 135] on div at bounding box center [365, 136] width 5 height 5
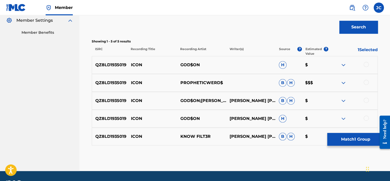
click at [365, 117] on div at bounding box center [365, 118] width 5 height 5
click at [365, 104] on div "QZ8LD1935019 ICON GOD$ON;[PERSON_NAME] [PERSON_NAME] [PERSON_NAME] [PERSON_NAME…" at bounding box center [235, 101] width 286 height 18
click at [365, 98] on div at bounding box center [365, 100] width 5 height 5
click at [365, 81] on div at bounding box center [365, 82] width 5 height 5
click at [366, 65] on div at bounding box center [365, 64] width 5 height 5
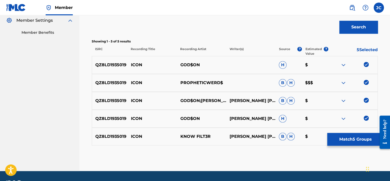
click at [356, 140] on button "Match 5 Groups" at bounding box center [355, 139] width 57 height 13
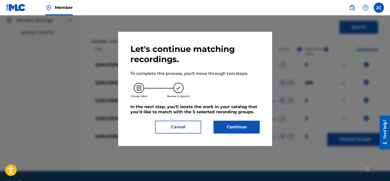
click at [251, 128] on button "Continue" at bounding box center [236, 127] width 46 height 13
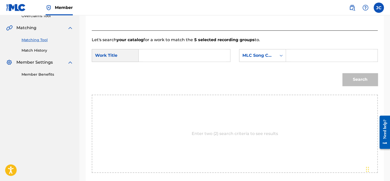
scroll to position [101, 0]
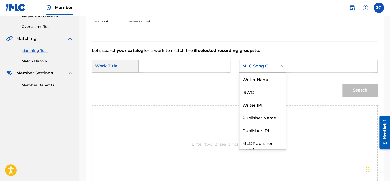
click at [276, 69] on div "Search Form" at bounding box center [280, 66] width 9 height 9
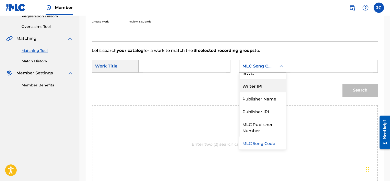
scroll to position [0, 0]
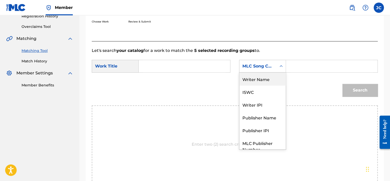
click at [259, 84] on div "Writer Name" at bounding box center [262, 79] width 46 height 13
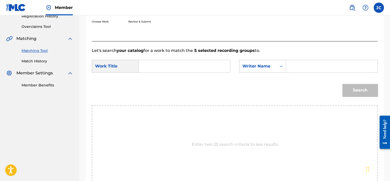
click at [215, 64] on input "Search Form" at bounding box center [184, 66] width 83 height 12
paste input "Icon"
type input "Icon"
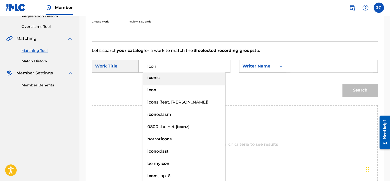
click at [297, 67] on input "Search Form" at bounding box center [331, 66] width 83 height 12
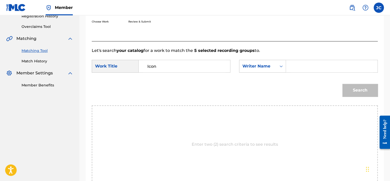
paste input "[PERSON_NAME]"
click at [342, 84] on button "Search" at bounding box center [359, 90] width 35 height 13
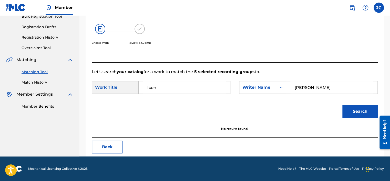
scroll to position [80, 0]
click at [320, 93] on input "[PERSON_NAME]" at bounding box center [331, 87] width 83 height 12
paste input "[PERSON_NAME]"
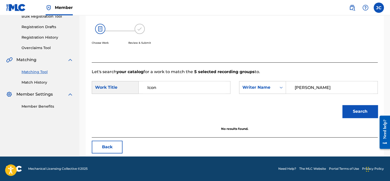
type input "[PERSON_NAME]"
click at [342, 105] on button "Search" at bounding box center [359, 111] width 35 height 13
click at [108, 149] on button "Back" at bounding box center [107, 147] width 31 height 13
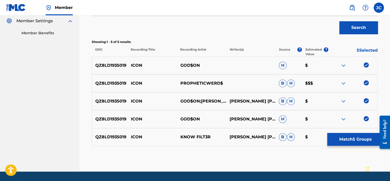
scroll to position [168, 0]
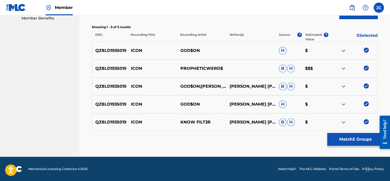
click at [366, 121] on img at bounding box center [365, 121] width 5 height 5
click at [366, 104] on img at bounding box center [365, 103] width 5 height 5
click at [365, 84] on img at bounding box center [365, 85] width 5 height 5
click at [365, 66] on img at bounding box center [365, 68] width 5 height 5
click at [364, 52] on img at bounding box center [365, 50] width 5 height 5
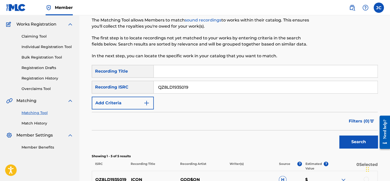
scroll to position [38, 0]
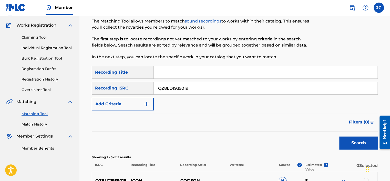
click at [222, 91] on input "QZ8LD1935019" at bounding box center [265, 88] width 223 height 12
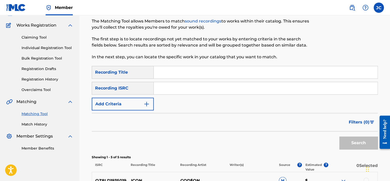
paste input "FR59R1854705"
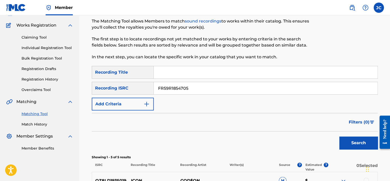
click at [339, 137] on button "Search" at bounding box center [358, 143] width 38 height 13
click at [204, 91] on input "FR59R1854705" at bounding box center [265, 88] width 223 height 12
paste input "USHM81760014"
type input "USHM81760014"
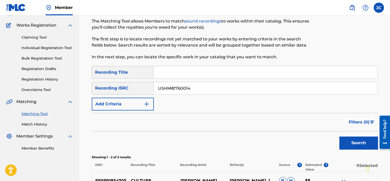
click at [339, 137] on button "Search" at bounding box center [358, 143] width 38 height 13
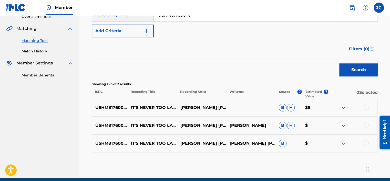
scroll to position [113, 0]
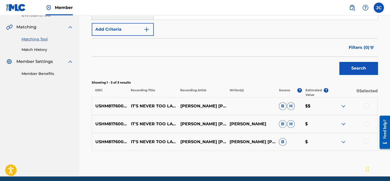
click at [365, 141] on div at bounding box center [365, 141] width 5 height 5
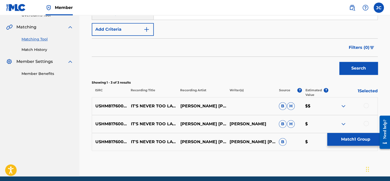
click at [364, 123] on div at bounding box center [365, 123] width 5 height 5
click at [365, 107] on div at bounding box center [365, 105] width 5 height 5
click at [348, 136] on button "Match 3 Groups" at bounding box center [355, 139] width 57 height 13
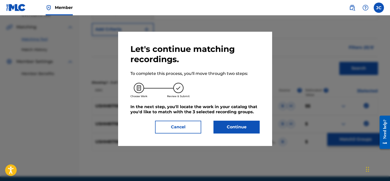
click at [228, 130] on button "Continue" at bounding box center [236, 127] width 46 height 13
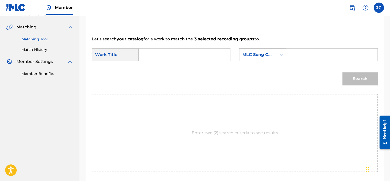
click at [270, 53] on div "MLC Song Code" at bounding box center [257, 55] width 31 height 6
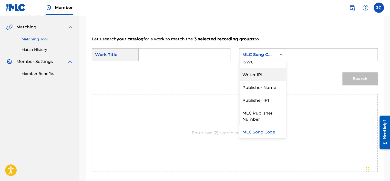
scroll to position [0, 0]
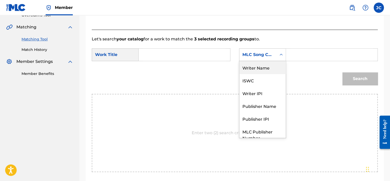
click at [272, 68] on div "Writer Name" at bounding box center [262, 67] width 46 height 13
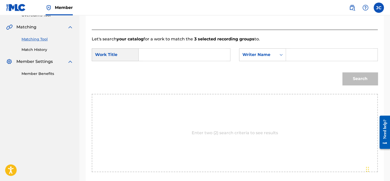
click at [177, 50] on input "Search Form" at bounding box center [184, 55] width 83 height 12
paste input "It's Never Too Late"
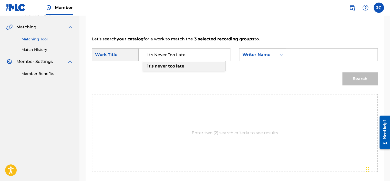
type input "It's Never Too Late"
click at [314, 47] on form "SearchWithCriteria9cb193e5-fad4-4b6c-8181-a58afbddd234 Work Title It's Never To…" at bounding box center [235, 68] width 286 height 52
click at [313, 53] on input "Search Form" at bounding box center [331, 55] width 83 height 12
paste input "[PERSON_NAME]"
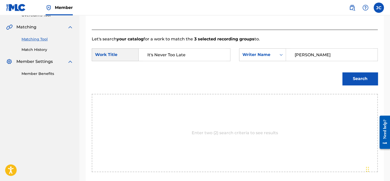
click at [342, 72] on button "Search" at bounding box center [359, 78] width 35 height 13
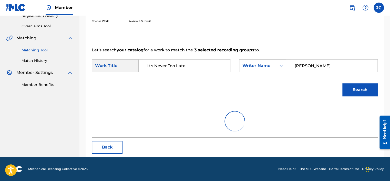
scroll to position [80, 0]
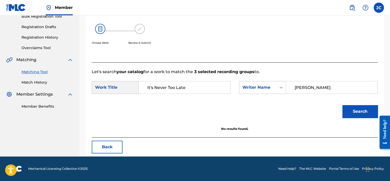
click at [323, 88] on input "[PERSON_NAME]" at bounding box center [331, 87] width 83 height 12
paste input "Melody"
type input "Melody"
click at [342, 105] on button "Search" at bounding box center [359, 111] width 35 height 13
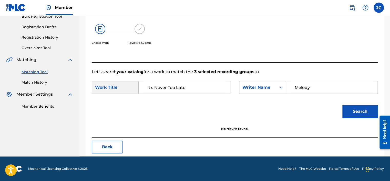
click at [105, 145] on button "Back" at bounding box center [107, 147] width 31 height 13
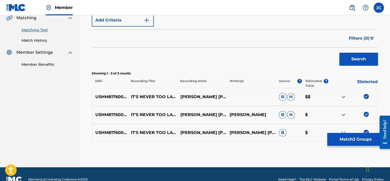
scroll to position [132, 0]
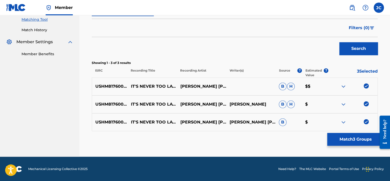
click at [364, 123] on img at bounding box center [365, 121] width 5 height 5
click at [366, 106] on img at bounding box center [365, 103] width 5 height 5
click at [366, 83] on img at bounding box center [365, 85] width 5 height 5
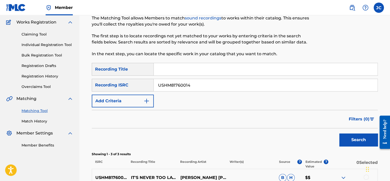
scroll to position [2, 0]
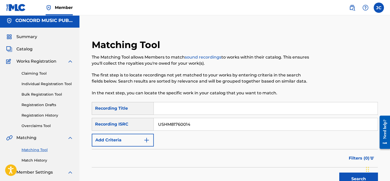
click at [224, 123] on input "USHM81760014" at bounding box center [265, 124] width 223 height 12
paste input "FR59R1960573"
type input "FR59R1960573"
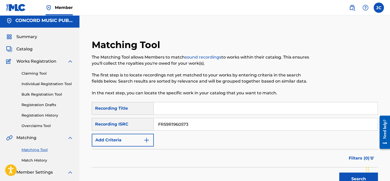
click at [339, 173] on button "Search" at bounding box center [358, 179] width 38 height 13
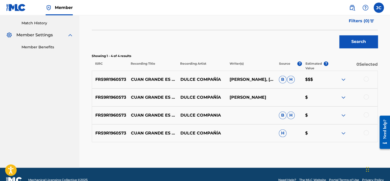
scroll to position [140, 0]
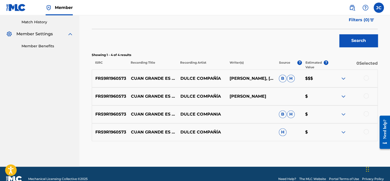
click at [366, 132] on div at bounding box center [365, 131] width 5 height 5
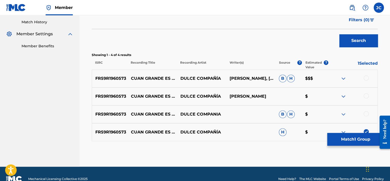
click at [366, 114] on div at bounding box center [365, 113] width 5 height 5
click at [366, 97] on div at bounding box center [365, 95] width 5 height 5
click at [366, 78] on div at bounding box center [365, 78] width 5 height 5
click at [357, 143] on button "Match 4 Groups" at bounding box center [355, 139] width 57 height 13
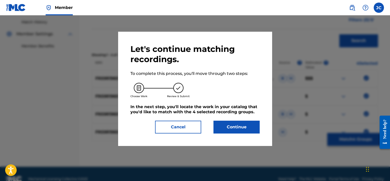
click at [249, 127] on button "Continue" at bounding box center [236, 127] width 46 height 13
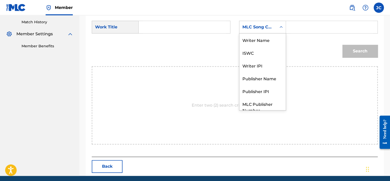
click at [268, 26] on div "MLC Song Code" at bounding box center [257, 27] width 31 height 6
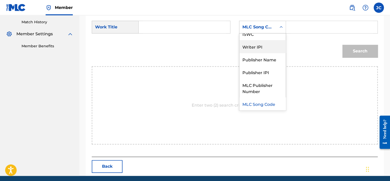
scroll to position [0, 0]
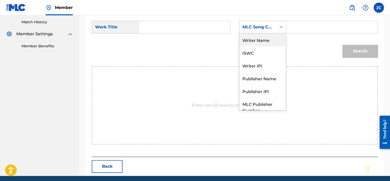
click at [261, 42] on div "Writer Name" at bounding box center [262, 40] width 46 height 13
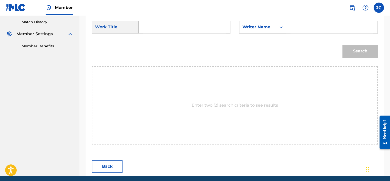
click at [212, 31] on input "Search Form" at bounding box center [184, 27] width 83 height 12
paste input "Cuan Grande Es El"
type input "Cuan Grande Es El"
click at [317, 30] on input "Search Form" at bounding box center [331, 27] width 83 height 12
paste input "[PERSON_NAME]"
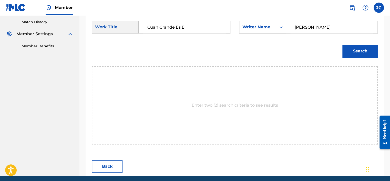
click at [342, 45] on button "Search" at bounding box center [359, 51] width 35 height 13
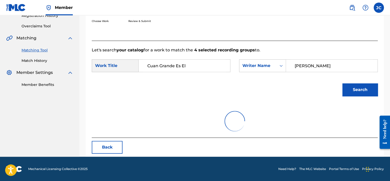
scroll to position [80, 0]
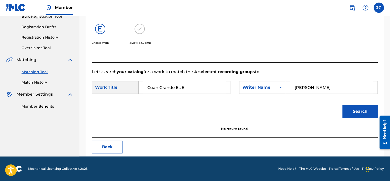
drag, startPoint x: 325, startPoint y: 83, endPoint x: 242, endPoint y: 99, distance: 84.5
click at [242, 99] on form "SearchWithCriteria9cb193e5-fad4-4b6c-8181-a58afbddd234 Work Title Cuan Grande E…" at bounding box center [235, 101] width 286 height 52
click at [342, 105] on button "Search" at bounding box center [359, 111] width 35 height 13
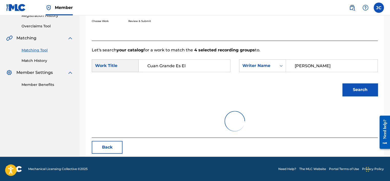
scroll to position [140, 0]
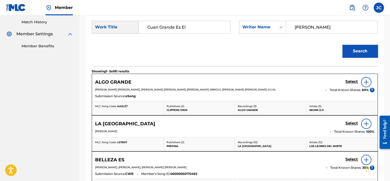
click at [318, 24] on input "[PERSON_NAME]" at bounding box center [331, 27] width 83 height 12
type input "[PERSON_NAME]"
click at [342, 45] on button "Search" at bounding box center [359, 51] width 35 height 13
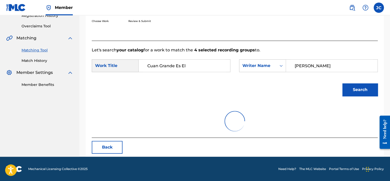
scroll to position [80, 0]
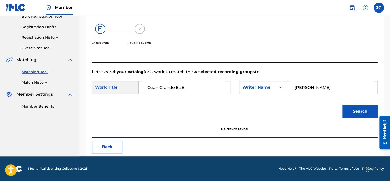
click at [108, 149] on button "Back" at bounding box center [107, 147] width 31 height 13
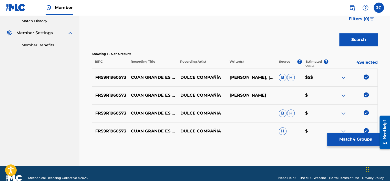
scroll to position [151, 0]
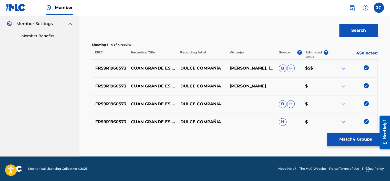
click at [367, 123] on img at bounding box center [365, 121] width 5 height 5
click at [366, 105] on img at bounding box center [365, 103] width 5 height 5
click at [365, 85] on img at bounding box center [365, 85] width 5 height 5
click at [365, 65] on img at bounding box center [365, 67] width 5 height 5
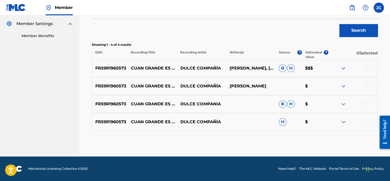
scroll to position [33, 0]
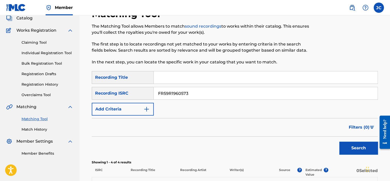
click at [213, 91] on input "FR59R1960573" at bounding box center [265, 93] width 223 height 12
paste input "USHM21402354"
type input "USHM21402354"
click at [339, 142] on button "Search" at bounding box center [358, 148] width 38 height 13
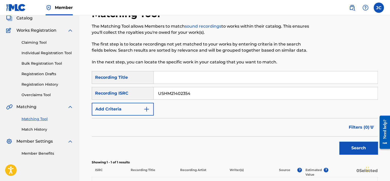
scroll to position [97, 0]
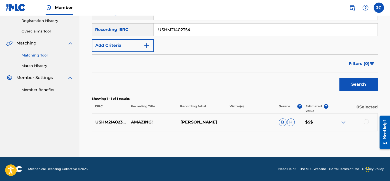
click at [367, 124] on div at bounding box center [352, 122] width 49 height 6
click at [365, 123] on div at bounding box center [365, 121] width 5 height 5
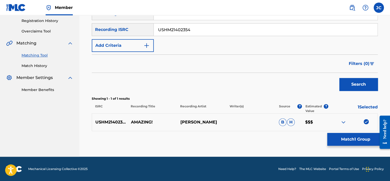
click at [346, 142] on button "Match 1 Group" at bounding box center [355, 139] width 57 height 13
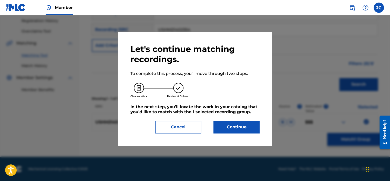
click at [238, 127] on button "Continue" at bounding box center [236, 127] width 46 height 13
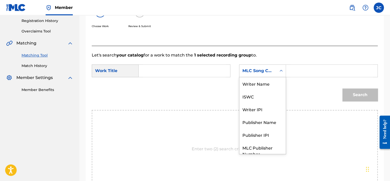
click at [272, 74] on div "MLC Song Code" at bounding box center [257, 71] width 37 height 10
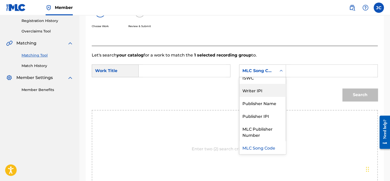
scroll to position [0, 0]
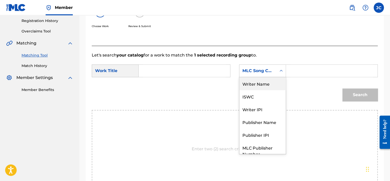
click at [268, 89] on div "Writer Name" at bounding box center [262, 83] width 46 height 13
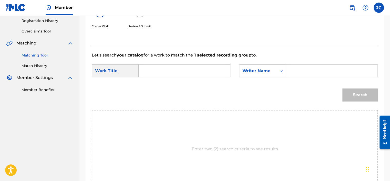
click at [194, 73] on input "Search Form" at bounding box center [184, 71] width 83 height 12
paste input "Amazing!"
type input "Amazing!"
click at [292, 74] on input "Search Form" at bounding box center [331, 71] width 83 height 12
paste input "[PERSON_NAME]"
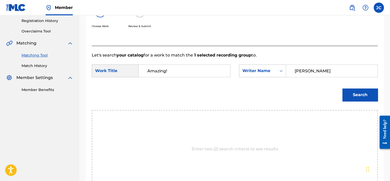
click at [342, 89] on button "Search" at bounding box center [359, 95] width 35 height 13
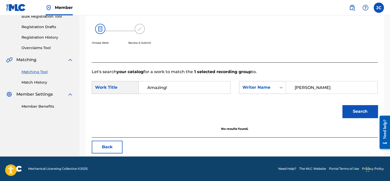
scroll to position [80, 0]
click at [292, 74] on p "Let's search your catalog for a work to match the 1 selected recording group to." at bounding box center [235, 72] width 286 height 6
click at [293, 87] on input "[PERSON_NAME]" at bounding box center [331, 87] width 83 height 12
click at [342, 105] on button "Search" at bounding box center [359, 111] width 35 height 13
click at [287, 71] on p "Let's search your catalog for a work to match the 1 selected recording group to." at bounding box center [235, 72] width 286 height 6
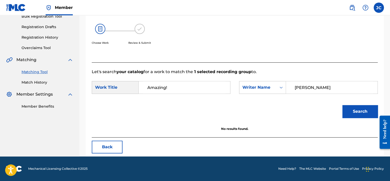
click at [319, 92] on input "[PERSON_NAME]" at bounding box center [331, 87] width 83 height 12
click at [314, 86] on input "[PERSON_NAME]" at bounding box center [331, 87] width 83 height 12
type input "LABAN"
click at [342, 105] on button "Search" at bounding box center [359, 111] width 35 height 13
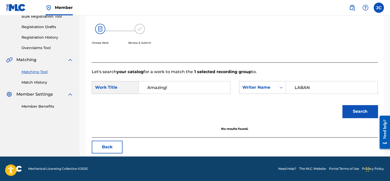
click at [112, 142] on button "Back" at bounding box center [107, 147] width 31 height 13
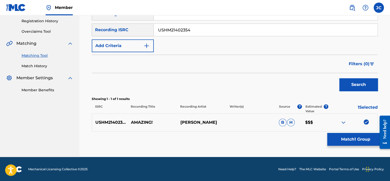
scroll to position [97, 0]
click at [366, 121] on img at bounding box center [365, 121] width 5 height 5
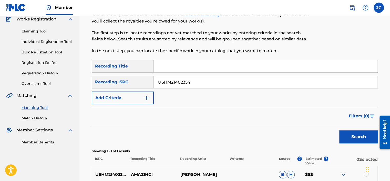
scroll to position [41, 0]
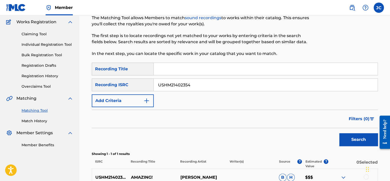
click at [223, 84] on input "USHM21402354" at bounding box center [265, 85] width 223 height 12
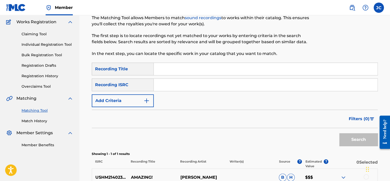
click at [160, 112] on div "Filters ( 0 )" at bounding box center [235, 119] width 286 height 18
click at [176, 87] on input "Search Form" at bounding box center [265, 85] width 223 height 12
paste input "QZHZ31944429"
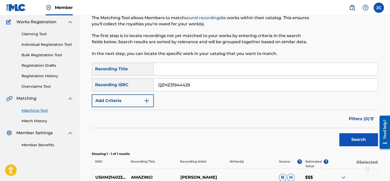
type input "QZHZ31944429"
click at [339, 133] on button "Search" at bounding box center [358, 139] width 38 height 13
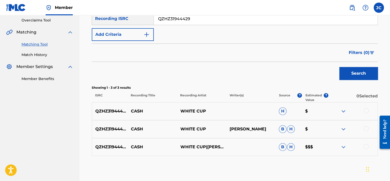
scroll to position [130, 0]
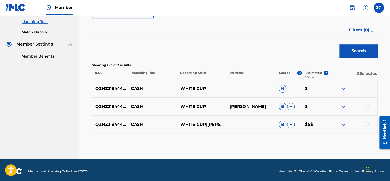
click at [366, 123] on div at bounding box center [365, 124] width 5 height 5
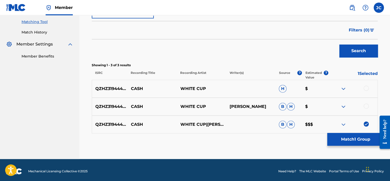
click at [366, 108] on div at bounding box center [365, 106] width 5 height 5
click at [366, 88] on div at bounding box center [365, 88] width 5 height 5
click at [354, 137] on button "Match 3 Groups" at bounding box center [355, 139] width 57 height 13
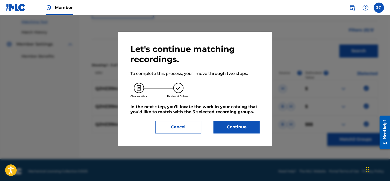
click at [230, 121] on button "Continue" at bounding box center [236, 127] width 46 height 13
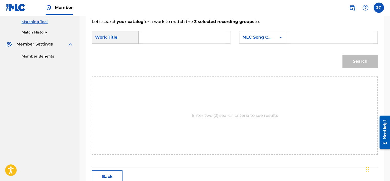
click at [268, 44] on div "SearchWithCriteria9cb193e5-fad4-4b6c-8181-a58afbddd234 Work Title SearchWithCri…" at bounding box center [235, 39] width 286 height 16
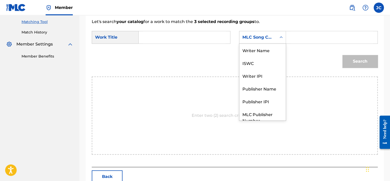
click at [268, 42] on div "MLC Song Code" at bounding box center [262, 37] width 47 height 13
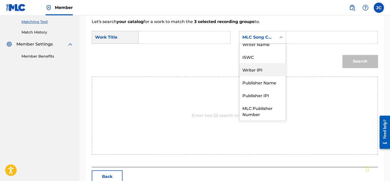
scroll to position [0, 0]
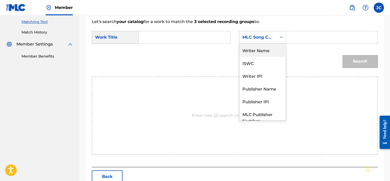
click at [276, 55] on div "Writer Name" at bounding box center [262, 50] width 46 height 13
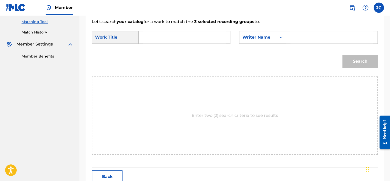
click at [211, 42] on input "Search Form" at bounding box center [184, 37] width 83 height 12
paste input "QZHZ31944429"
type input "QZHZ31944429"
click at [211, 42] on input "QZHZ31944429" at bounding box center [184, 37] width 83 height 12
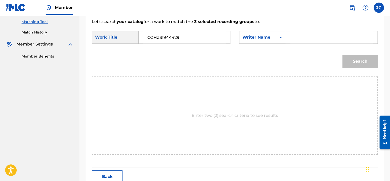
click at [211, 42] on input "QZHZ31944429" at bounding box center [184, 37] width 83 height 12
click at [116, 174] on button "Back" at bounding box center [107, 176] width 31 height 13
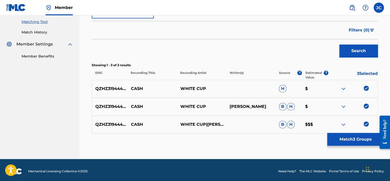
click at [362, 123] on div at bounding box center [352, 125] width 49 height 6
click at [368, 125] on img at bounding box center [365, 124] width 5 height 5
click at [365, 104] on img at bounding box center [365, 106] width 5 height 5
click at [366, 88] on img at bounding box center [365, 88] width 5 height 5
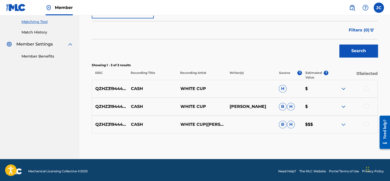
click at [388, 87] on div "Matching Tool The Matching Tool allows Members to match sound recordings to wor…" at bounding box center [234, 28] width 310 height 261
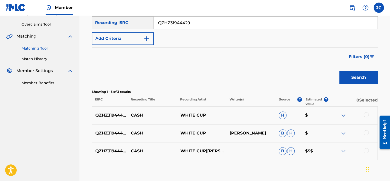
scroll to position [99, 0]
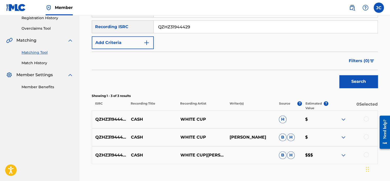
click at [193, 31] on input "QZHZ31944429" at bounding box center [265, 27] width 223 height 12
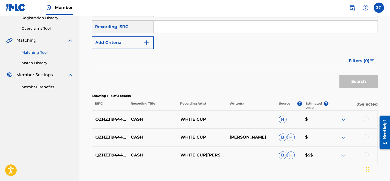
paste input "GBMA22095967"
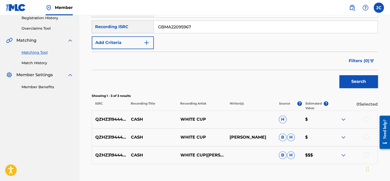
type input "GBMA22095967"
click at [339, 75] on button "Search" at bounding box center [358, 81] width 38 height 13
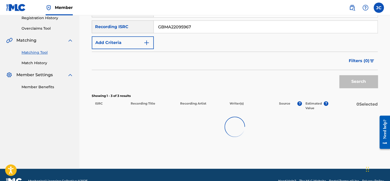
scroll to position [97, 0]
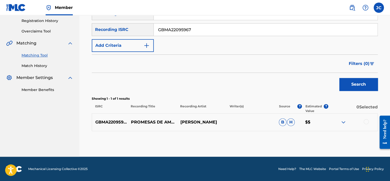
click at [228, 35] on input "GBMA22095967" at bounding box center [265, 30] width 223 height 12
paste input "QZNW72317183"
click at [339, 78] on button "Search" at bounding box center [358, 84] width 38 height 13
click at [196, 30] on input "QZNW72317183" at bounding box center [265, 30] width 223 height 12
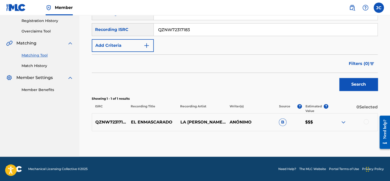
click at [196, 30] on input "QZNW72317183" at bounding box center [265, 30] width 223 height 12
paste input "GBLGL0831996"
type input "GBLGL0831996"
click at [339, 78] on button "Search" at bounding box center [358, 84] width 38 height 13
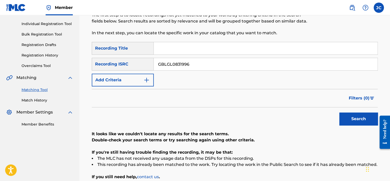
scroll to position [62, 0]
click at [262, 68] on input "GBLGL0831996" at bounding box center [265, 64] width 223 height 12
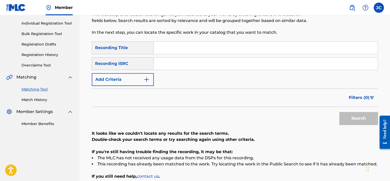
click at [169, 49] on input "Search Form" at bounding box center [265, 48] width 223 height 12
paste input "[PERSON_NAME] AND HIS ORCHESTRA CAPRICCIO ESPAGNOL, OP. 34"
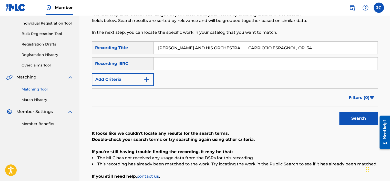
drag, startPoint x: 255, startPoint y: 47, endPoint x: 157, endPoint y: 48, distance: 98.8
click at [157, 48] on input "[PERSON_NAME] AND HIS ORCHESTRA CAPRICCIO ESPAGNOL, OP. 34" at bounding box center [265, 48] width 223 height 12
type input "CAPRICCIO ESPAGNOL, OP. 34"
click at [339, 112] on button "Search" at bounding box center [358, 118] width 38 height 13
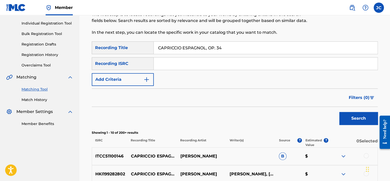
click at [113, 81] on button "Add Criteria" at bounding box center [123, 79] width 62 height 13
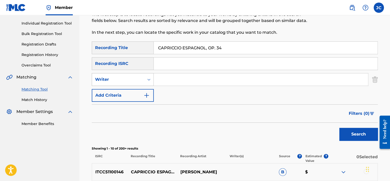
click at [143, 82] on div "Writer" at bounding box center [118, 80] width 52 height 10
click at [138, 93] on div "Recording Artist" at bounding box center [122, 92] width 61 height 13
click at [189, 79] on input "Search Form" at bounding box center [261, 79] width 214 height 12
paste input "[PERSON_NAME] AND HIS ORCHESTRA CAPRICCIO ESPAGNOL, OP. 34"
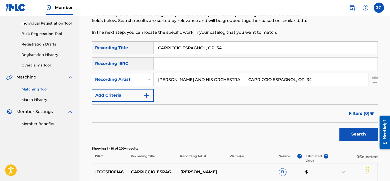
drag, startPoint x: 327, startPoint y: 77, endPoint x: 250, endPoint y: 74, distance: 76.3
click at [250, 74] on input "[PERSON_NAME] AND HIS ORCHESTRA CAPRICCIO ESPAGNOL, OP. 34" at bounding box center [261, 79] width 214 height 12
type input "[PERSON_NAME] AND HIS ORCHESTRA"
click at [339, 128] on button "Search" at bounding box center [358, 134] width 38 height 13
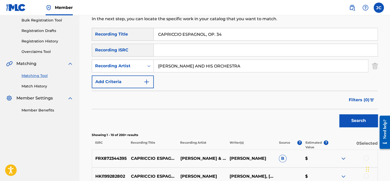
scroll to position [92, 0]
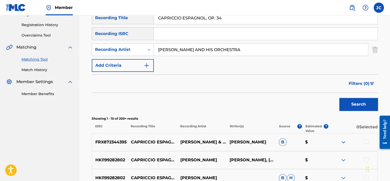
click at [373, 49] on img "Search Form" at bounding box center [375, 49] width 6 height 13
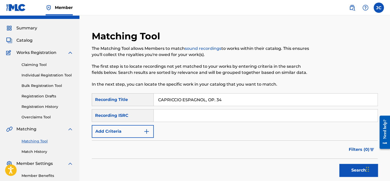
scroll to position [10, 0]
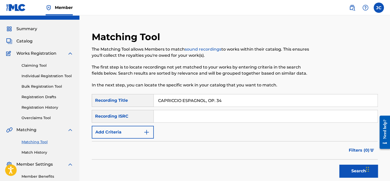
click at [221, 98] on input "CAPRICCIO ESPAGNOL, OP. 34" at bounding box center [265, 100] width 223 height 12
type input "C"
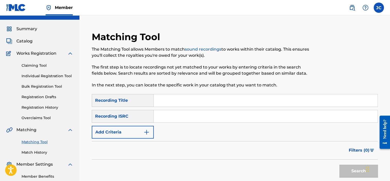
click at [219, 119] on input "Search Form" at bounding box center [265, 116] width 223 height 12
paste input "BGA471502751"
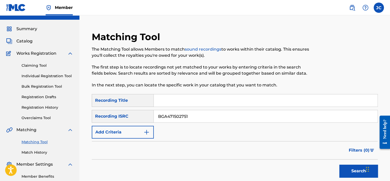
type input "BGA471502751"
click at [339, 165] on button "Search" at bounding box center [358, 171] width 38 height 13
click at [205, 118] on input "BGA471502751" at bounding box center [265, 116] width 223 height 12
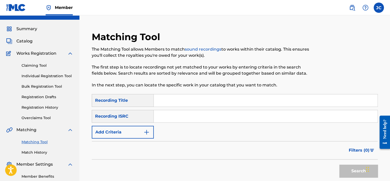
paste input "FR5R00904642"
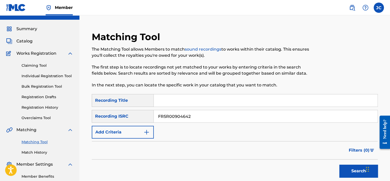
click at [339, 165] on button "Search" at bounding box center [358, 171] width 38 height 13
click at [185, 111] on input "FR5R00904642" at bounding box center [265, 116] width 223 height 12
paste input "QMFMG1507418"
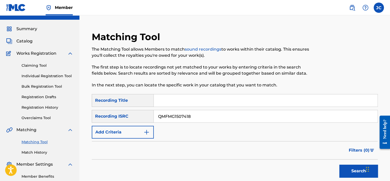
click at [339, 165] on button "Search" at bounding box center [358, 171] width 38 height 13
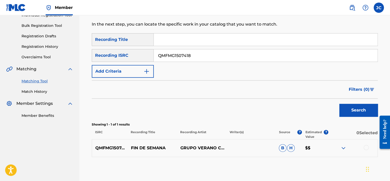
scroll to position [97, 0]
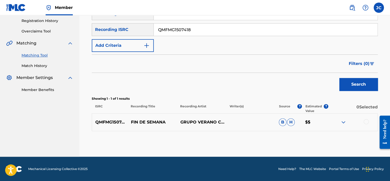
click at [201, 32] on input "QMFMG1507418" at bounding box center [265, 30] width 223 height 12
paste input "Z8WX2213313"
type input "QZ8WX2213313"
click at [339, 78] on button "Search" at bounding box center [358, 84] width 38 height 13
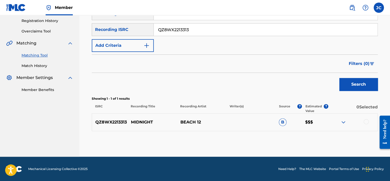
click at [199, 30] on input "QZ8WX2213313" at bounding box center [265, 30] width 223 height 12
paste input "QM6DC1518320"
type input "QM6DC1518320"
click at [339, 78] on button "Search" at bounding box center [358, 84] width 38 height 13
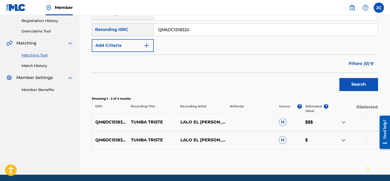
scroll to position [108, 0]
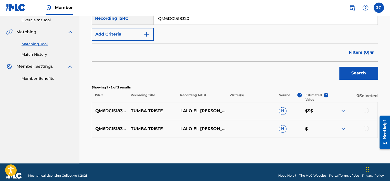
click at [367, 127] on div at bounding box center [365, 128] width 5 height 5
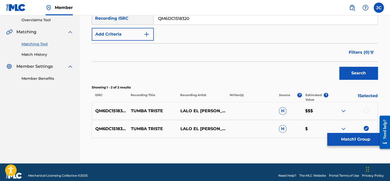
click at [366, 112] on div at bounding box center [365, 110] width 5 height 5
click at [360, 129] on div at bounding box center [352, 129] width 49 height 6
click at [357, 137] on button "Match 2 Groups" at bounding box center [355, 139] width 57 height 13
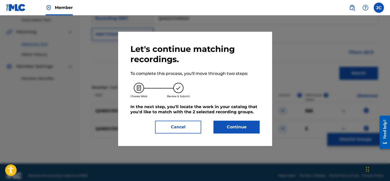
click at [237, 129] on button "Continue" at bounding box center [236, 127] width 46 height 13
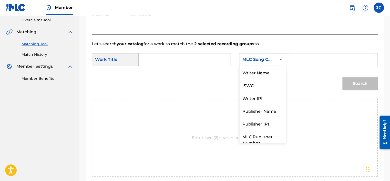
click at [269, 62] on div "MLC Song Code" at bounding box center [257, 60] width 31 height 6
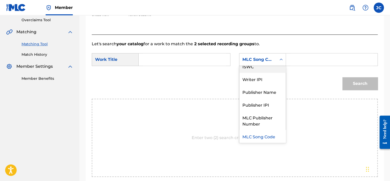
scroll to position [0, 0]
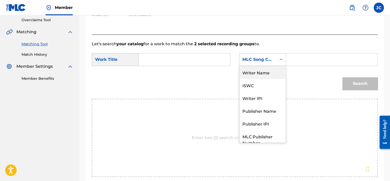
click at [271, 74] on div "Writer Name" at bounding box center [262, 72] width 46 height 13
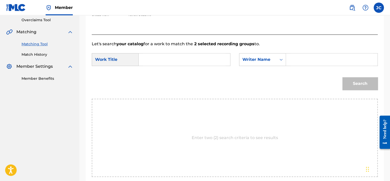
click at [209, 60] on input "Search Form" at bounding box center [184, 60] width 83 height 12
paste input "Tumba Triste"
type input "Tumba Triste"
click at [301, 65] on input "Search Form" at bounding box center [331, 60] width 83 height 12
paste input "[PERSON_NAME]"
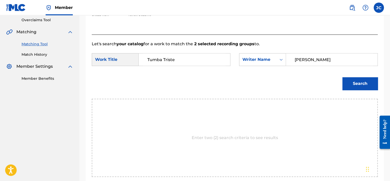
type input "[PERSON_NAME]"
click at [342, 77] on button "Search" at bounding box center [359, 83] width 35 height 13
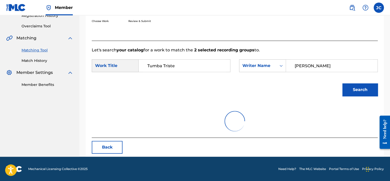
scroll to position [80, 0]
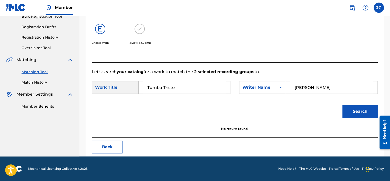
click at [107, 152] on button "Back" at bounding box center [107, 147] width 31 height 13
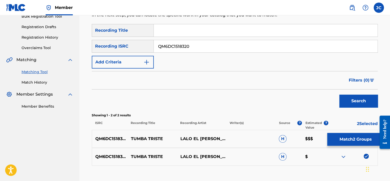
scroll to position [115, 0]
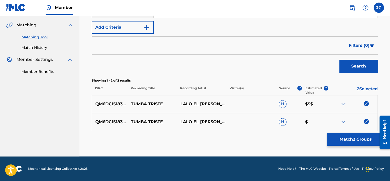
click at [368, 121] on img at bounding box center [365, 121] width 5 height 5
click at [366, 103] on img at bounding box center [365, 103] width 5 height 5
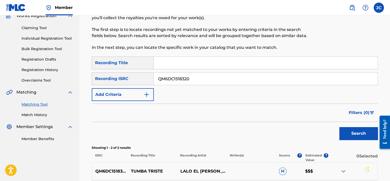
scroll to position [43, 0]
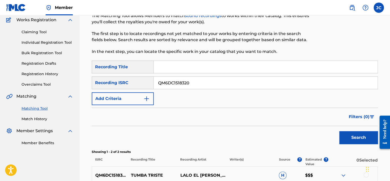
click at [239, 85] on input "QM6DC1518320" at bounding box center [265, 83] width 223 height 12
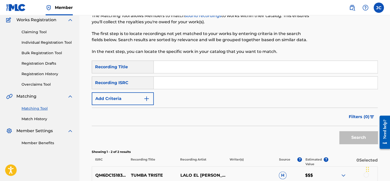
paste input "QZ5AB1916391"
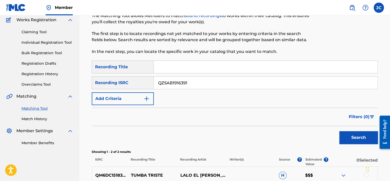
type input "QZ5AB1916391"
click at [339, 131] on button "Search" at bounding box center [358, 137] width 38 height 13
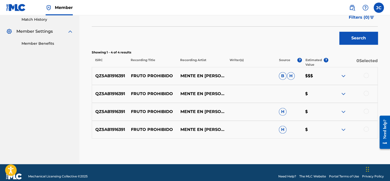
scroll to position [151, 0]
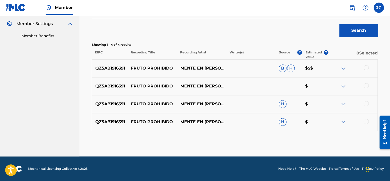
click at [366, 122] on div at bounding box center [365, 121] width 5 height 5
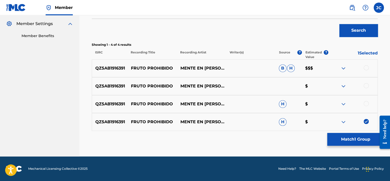
click at [367, 104] on div at bounding box center [365, 103] width 5 height 5
click at [366, 86] on div at bounding box center [365, 85] width 5 height 5
click at [365, 69] on div at bounding box center [365, 67] width 5 height 5
click at [345, 140] on button "Match 4 Groups" at bounding box center [355, 139] width 57 height 13
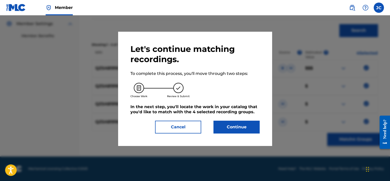
click at [234, 130] on button "Continue" at bounding box center [236, 127] width 46 height 13
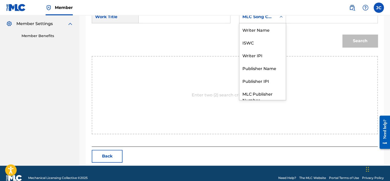
click at [267, 20] on div "MLC Song Code" at bounding box center [257, 17] width 37 height 10
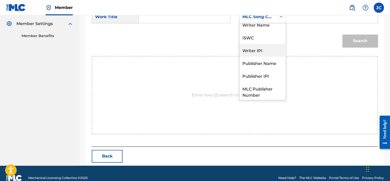
scroll to position [0, 0]
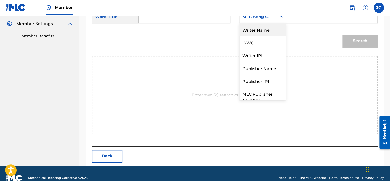
click at [258, 31] on div "Writer Name" at bounding box center [262, 29] width 46 height 13
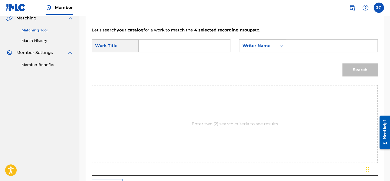
scroll to position [123, 0]
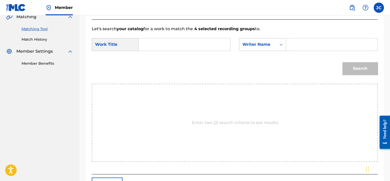
click at [164, 40] on input "Search Form" at bounding box center [184, 44] width 83 height 12
paste input "El Fruto Prohibido"
click at [147, 45] on input "El Fruto Prohibido" at bounding box center [184, 44] width 83 height 12
type input "El Fruto Prohibido"
click at [304, 40] on input "Search Form" at bounding box center [331, 44] width 83 height 12
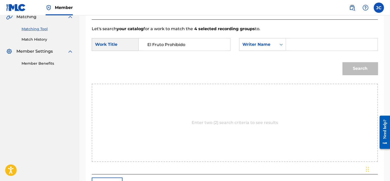
paste input "[PERSON_NAME]"
click at [342, 62] on button "Search" at bounding box center [359, 68] width 35 height 13
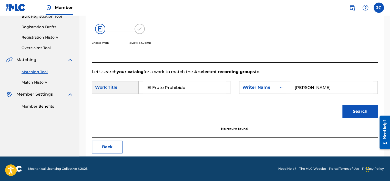
scroll to position [80, 0]
click at [321, 85] on input "[PERSON_NAME]" at bounding box center [331, 87] width 83 height 12
paste input "[PERSON_NAME]"
type input "[PERSON_NAME]"
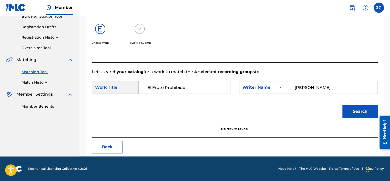
click at [342, 105] on button "Search" at bounding box center [359, 111] width 35 height 13
click at [108, 143] on button "Back" at bounding box center [107, 147] width 31 height 13
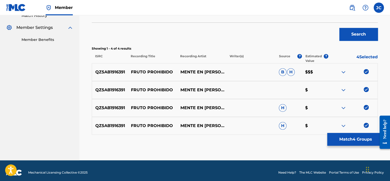
scroll to position [151, 0]
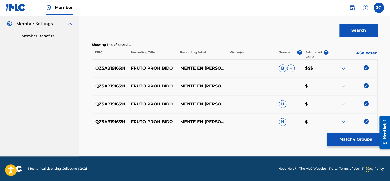
click at [367, 122] on img at bounding box center [365, 121] width 5 height 5
click at [364, 103] on img at bounding box center [365, 103] width 5 height 5
click at [366, 88] on div at bounding box center [352, 86] width 49 height 6
click at [365, 86] on img at bounding box center [365, 85] width 5 height 5
click at [365, 68] on img at bounding box center [365, 67] width 5 height 5
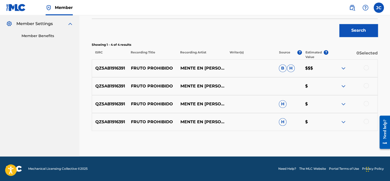
scroll to position [108, 0]
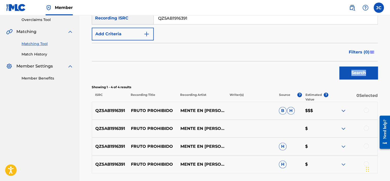
drag, startPoint x: 386, startPoint y: 67, endPoint x: 383, endPoint y: 52, distance: 15.8
click at [383, 52] on div "Matching Tool The Matching Tool allows Members to match sound recordings to wor…" at bounding box center [234, 59] width 310 height 279
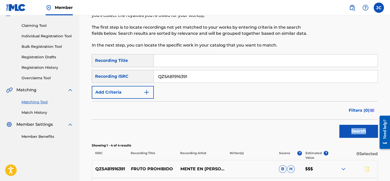
scroll to position [57, 0]
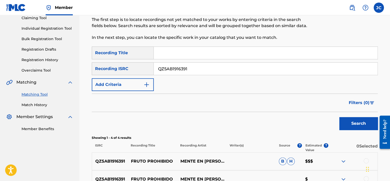
click at [199, 72] on input "QZ5AB1916391" at bounding box center [265, 69] width 223 height 12
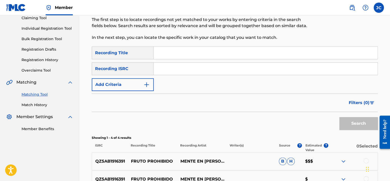
paste input "CA5KR1810242"
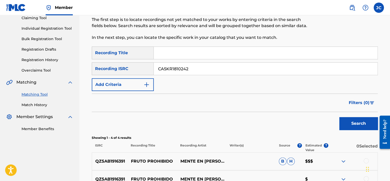
type input "CA5KR1810242"
click at [339, 117] on button "Search" at bounding box center [358, 123] width 38 height 13
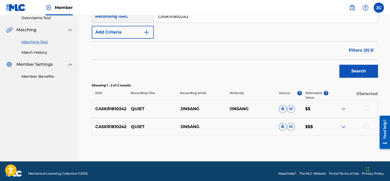
scroll to position [112, 0]
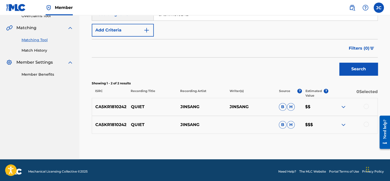
click at [365, 122] on div at bounding box center [365, 124] width 5 height 5
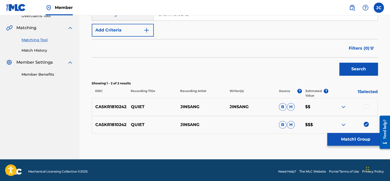
click at [365, 105] on div at bounding box center [365, 106] width 5 height 5
click at [357, 137] on button "Match 2 Groups" at bounding box center [355, 139] width 57 height 13
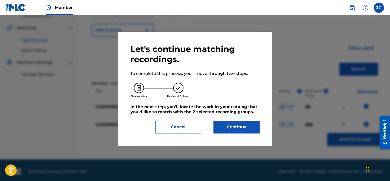
click at [240, 130] on button "Continue" at bounding box center [236, 127] width 46 height 13
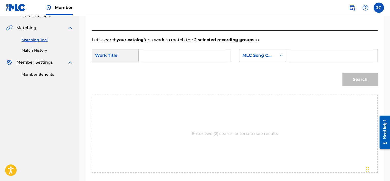
click at [275, 51] on div "MLC Song Code" at bounding box center [257, 56] width 37 height 10
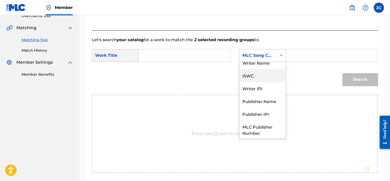
scroll to position [0, 0]
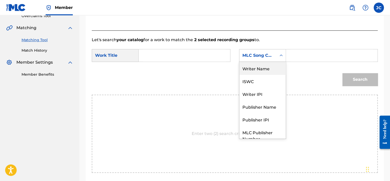
click at [264, 70] on div "Writer Name" at bounding box center [262, 68] width 46 height 13
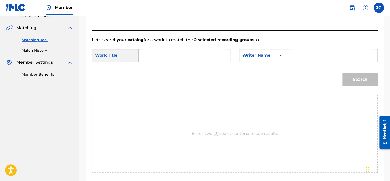
click at [163, 58] on input "Search Form" at bounding box center [184, 55] width 83 height 12
paste input "JINSANG QUIET"
drag, startPoint x: 174, startPoint y: 54, endPoint x: 135, endPoint y: 51, distance: 39.0
click at [135, 51] on div "SearchWithCriteria9cb193e5-fad4-4b6c-8181-a58afbddd234 Work Title JINSANG QUIET" at bounding box center [161, 55] width 138 height 13
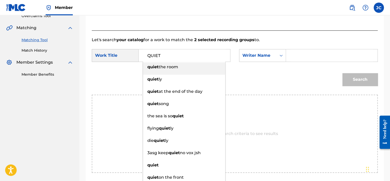
click at [183, 54] on input "QUIET" at bounding box center [184, 55] width 83 height 12
type input "QUIET"
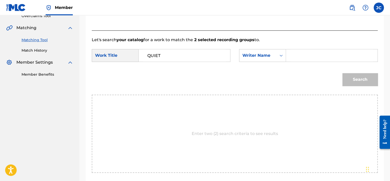
click at [197, 41] on strong "2 selected recording groups" at bounding box center [223, 39] width 61 height 5
click at [302, 55] on input "Search Form" at bounding box center [331, 55] width 83 height 12
type input "[PERSON_NAME]"
click at [342, 73] on button "Search" at bounding box center [359, 79] width 35 height 13
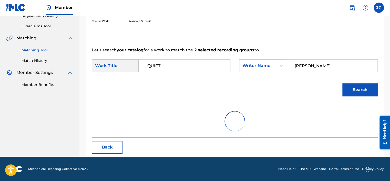
scroll to position [80, 0]
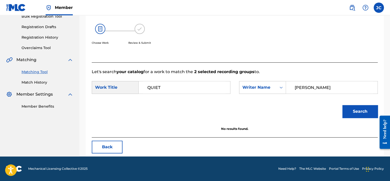
click at [108, 148] on button "Back" at bounding box center [107, 147] width 31 height 13
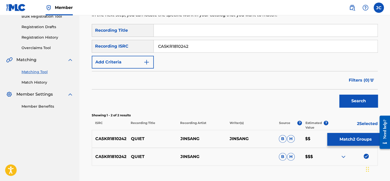
scroll to position [115, 0]
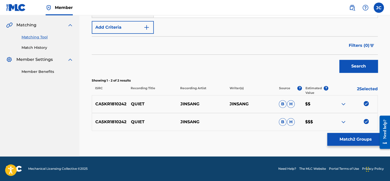
click at [363, 121] on img at bounding box center [365, 121] width 5 height 5
click at [364, 104] on img at bounding box center [365, 103] width 5 height 5
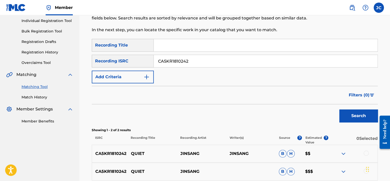
scroll to position [66, 0]
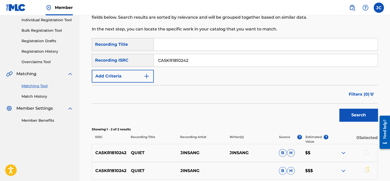
click at [213, 59] on input "CA5KR1810242" at bounding box center [265, 60] width 223 height 12
paste input "USSM1220061"
type input "USSM12200612"
click at [339, 109] on button "Search" at bounding box center [358, 115] width 38 height 13
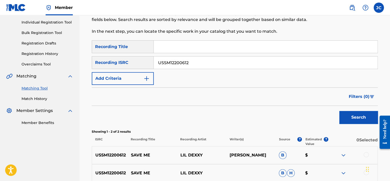
scroll to position [106, 0]
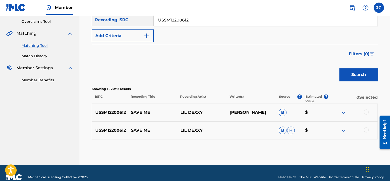
click at [367, 128] on div at bounding box center [365, 129] width 5 height 5
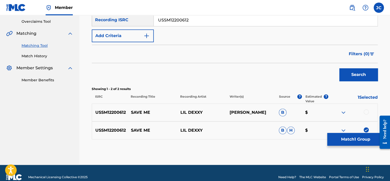
click at [365, 112] on div at bounding box center [365, 112] width 5 height 5
click at [358, 141] on button "Match 2 Groups" at bounding box center [355, 139] width 57 height 13
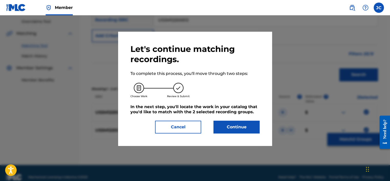
click at [240, 127] on button "Continue" at bounding box center [236, 127] width 46 height 13
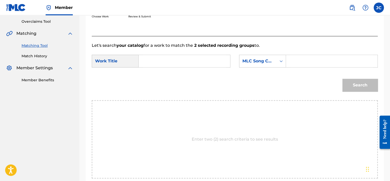
click at [263, 51] on form "SearchWithCriteria9cb193e5-fad4-4b6c-8181-a58afbddd234 Work Title SearchWithCri…" at bounding box center [235, 75] width 286 height 52
click at [269, 62] on div "MLC Song Code" at bounding box center [257, 61] width 31 height 6
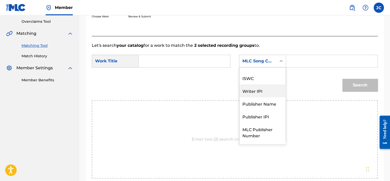
scroll to position [0, 0]
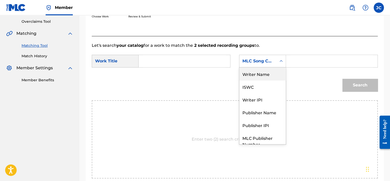
click at [267, 75] on div "Writer Name" at bounding box center [262, 74] width 46 height 13
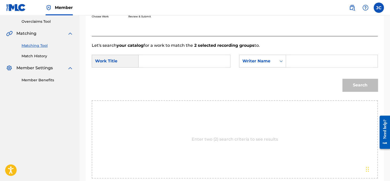
click at [198, 67] on input "Search Form" at bounding box center [184, 61] width 83 height 12
paste input "Save Me"
type input "Save Me"
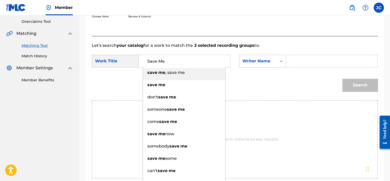
click at [294, 59] on input "Search Form" at bounding box center [331, 61] width 83 height 12
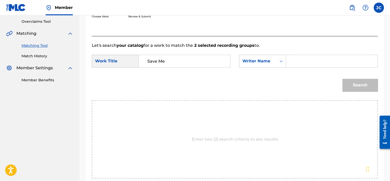
paste input "[PERSON_NAME]"
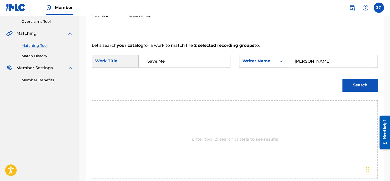
type input "[PERSON_NAME]"
click at [342, 79] on button "Search" at bounding box center [359, 85] width 35 height 13
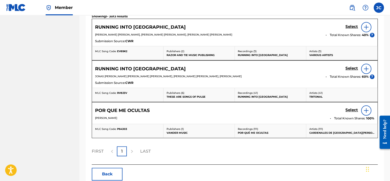
scroll to position [222, 0]
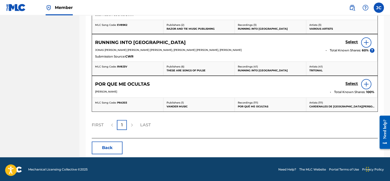
click at [102, 147] on button "Back" at bounding box center [107, 148] width 31 height 13
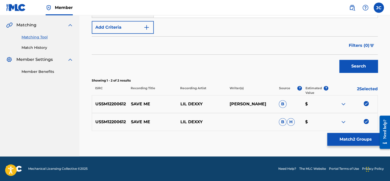
click at [366, 118] on div "USSM12200612 SAVE ME LIL DEXXY B H $" at bounding box center [235, 122] width 286 height 18
click at [366, 122] on img at bounding box center [365, 121] width 5 height 5
click at [366, 104] on img at bounding box center [365, 103] width 5 height 5
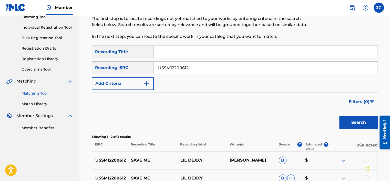
scroll to position [54, 0]
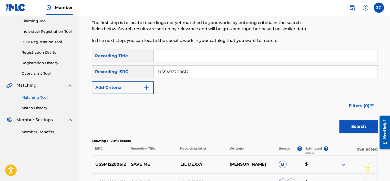
click at [236, 72] on input "USSM12200612" at bounding box center [265, 72] width 223 height 12
paste input "QMCE31600876"
type input "QMCE31600876"
click at [339, 120] on button "Search" at bounding box center [358, 126] width 38 height 13
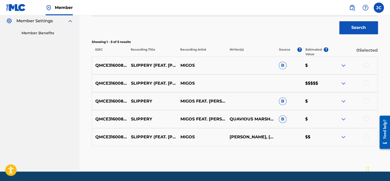
scroll to position [155, 0]
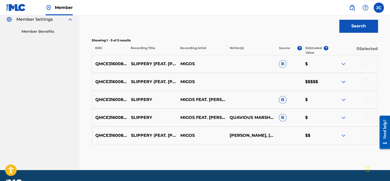
click at [366, 134] on div at bounding box center [365, 135] width 5 height 5
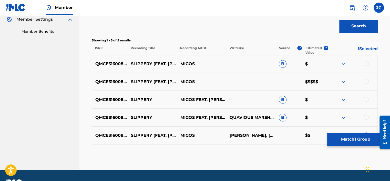
click at [366, 117] on div at bounding box center [365, 117] width 5 height 5
click at [365, 100] on div at bounding box center [365, 99] width 5 height 5
click at [366, 82] on div at bounding box center [365, 81] width 5 height 5
click at [365, 63] on div at bounding box center [365, 63] width 5 height 5
click at [343, 138] on button "Match 5 Groups" at bounding box center [355, 139] width 57 height 13
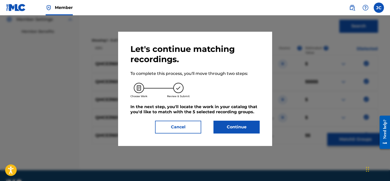
click at [245, 132] on button "Continue" at bounding box center [236, 127] width 46 height 13
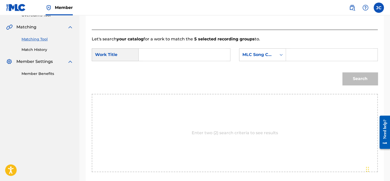
scroll to position [112, 0]
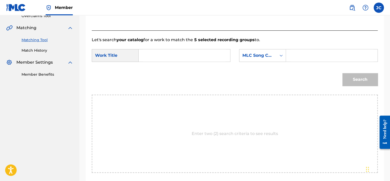
click at [264, 48] on form "SearchWithCriteria9cb193e5-fad4-4b6c-8181-a58afbddd234 Work Title SearchWithCri…" at bounding box center [235, 69] width 286 height 52
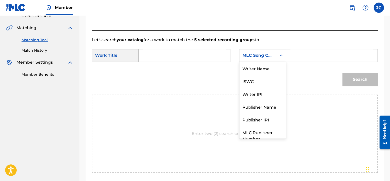
click at [272, 58] on div "MLC Song Code" at bounding box center [257, 55] width 31 height 6
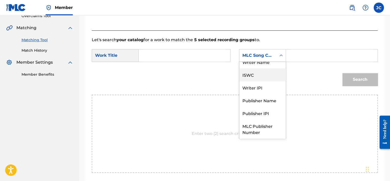
scroll to position [0, 0]
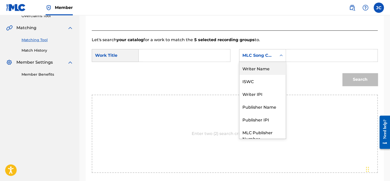
click at [269, 69] on div "Writer Name" at bounding box center [262, 68] width 46 height 13
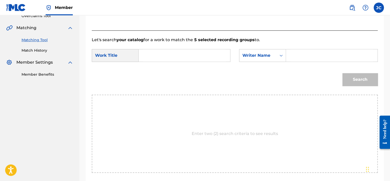
click at [204, 57] on input "Search Form" at bounding box center [184, 55] width 83 height 12
paste input "Slippery"
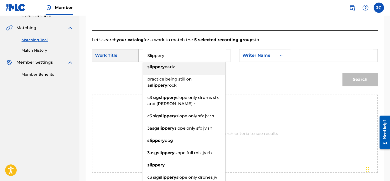
type input "Slippery"
click at [290, 55] on input "Search Form" at bounding box center [331, 55] width 83 height 12
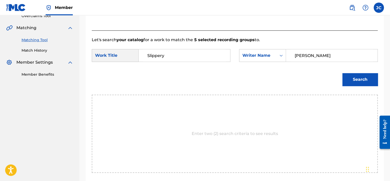
type input "[PERSON_NAME]"
click at [342, 73] on button "Search" at bounding box center [359, 79] width 35 height 13
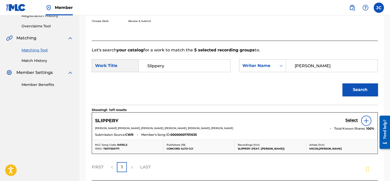
scroll to position [112, 0]
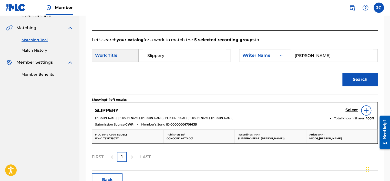
click at [294, 56] on input "[PERSON_NAME]" at bounding box center [331, 55] width 83 height 12
click at [107, 178] on button "Back" at bounding box center [107, 180] width 31 height 13
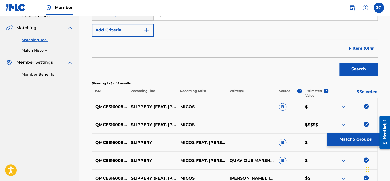
click at [144, 127] on p "SLIPPERY (FEAT. [PERSON_NAME])" at bounding box center [151, 125] width 49 height 6
copy p "SLIPPERY (FEAT. [PERSON_NAME])"
click at [186, 123] on p "MIGOS" at bounding box center [201, 125] width 49 height 6
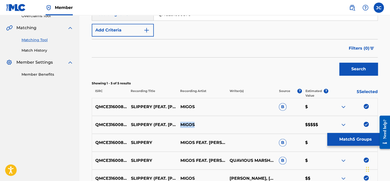
click at [186, 123] on p "MIGOS" at bounding box center [201, 125] width 49 height 6
copy div "MIGOS"
click at [116, 124] on p "QMCE31600876" at bounding box center [110, 125] width 36 height 6
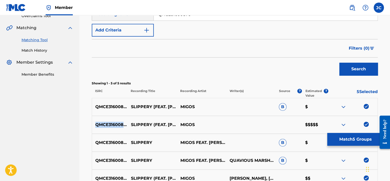
click at [116, 124] on p "QMCE31600876" at bounding box center [110, 125] width 36 height 6
copy p "QMCE31600876"
click at [343, 125] on img at bounding box center [343, 125] width 6 height 6
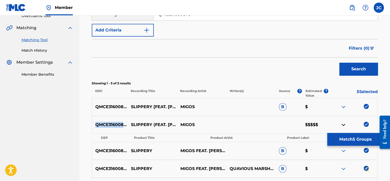
click at [349, 139] on button "Match 5 Groups" at bounding box center [355, 139] width 57 height 13
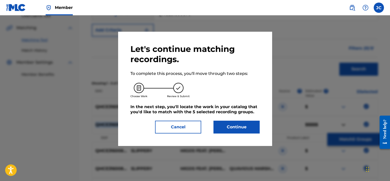
click at [229, 121] on button "Continue" at bounding box center [236, 127] width 46 height 13
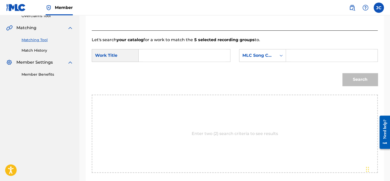
click at [164, 58] on input "Search Form" at bounding box center [184, 55] width 83 height 12
paste input "Slippery"
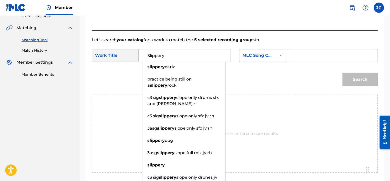
type input "Slippery"
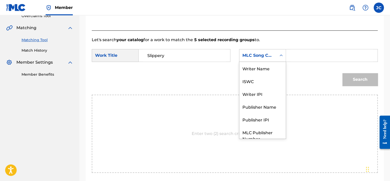
click at [254, 51] on div "MLC Song Code" at bounding box center [257, 56] width 37 height 10
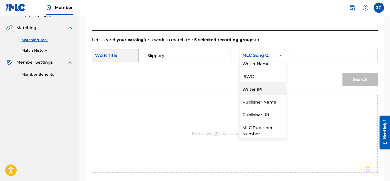
scroll to position [0, 0]
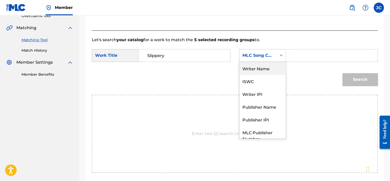
click at [270, 70] on div "Writer Name" at bounding box center [262, 68] width 46 height 13
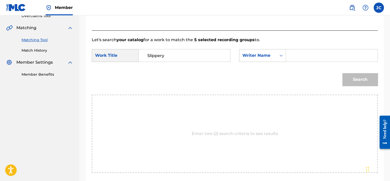
click at [293, 57] on input "Search Form" at bounding box center [331, 55] width 83 height 12
type input "[PERSON_NAME]"
click at [342, 73] on button "Search" at bounding box center [359, 79] width 35 height 13
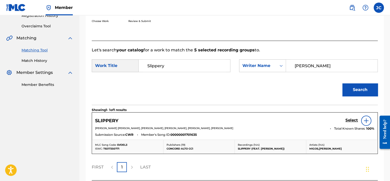
scroll to position [112, 0]
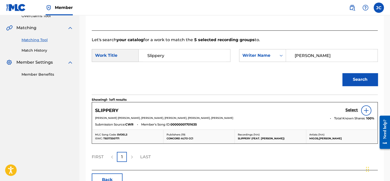
click at [367, 111] on img at bounding box center [366, 111] width 6 height 6
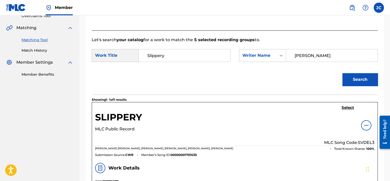
click at [363, 141] on p "MLC Song Code: SVDEL3" at bounding box center [349, 143] width 50 height 6
copy p "SVDEL3"
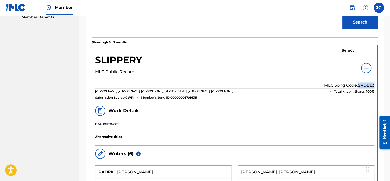
scroll to position [113, 0]
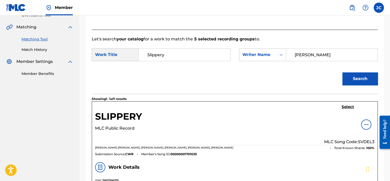
click at [346, 106] on h5 "Select" at bounding box center [347, 107] width 13 height 5
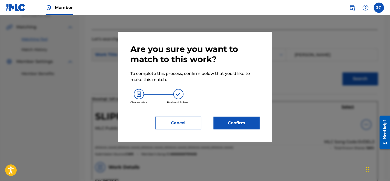
click at [247, 120] on button "Confirm" at bounding box center [236, 123] width 46 height 13
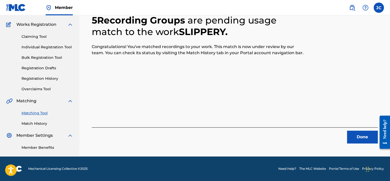
scroll to position [39, 0]
click at [361, 138] on button "Done" at bounding box center [362, 137] width 31 height 13
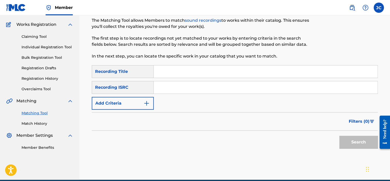
click at [188, 88] on input "Search Form" at bounding box center [265, 87] width 223 height 12
paste input "USAT21502120"
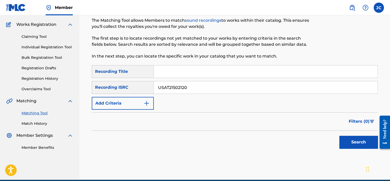
type input "USAT21502120"
click at [339, 136] on button "Search" at bounding box center [358, 142] width 38 height 13
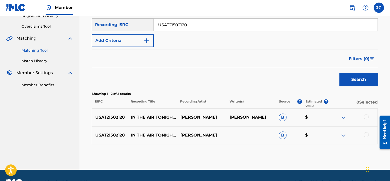
scroll to position [115, 0]
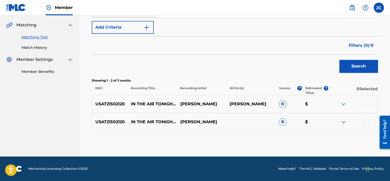
click at [365, 122] on div at bounding box center [365, 121] width 5 height 5
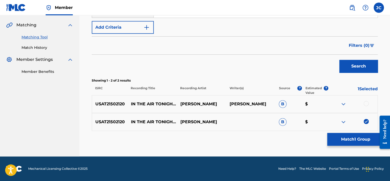
click at [366, 104] on div at bounding box center [365, 103] width 5 height 5
click at [360, 138] on button "Match 2 Groups" at bounding box center [355, 139] width 57 height 13
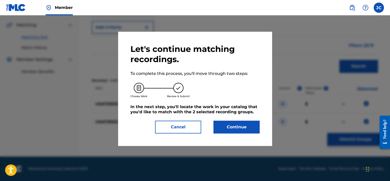
click at [244, 126] on button "Continue" at bounding box center [236, 127] width 46 height 13
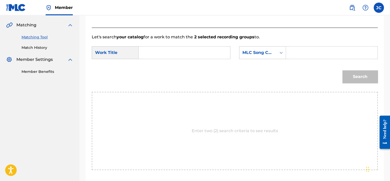
click at [269, 46] on form "SearchWithCriteria9cb193e5-fad4-4b6c-8181-a58afbddd234 Work Title SearchWithCri…" at bounding box center [235, 66] width 286 height 52
click at [269, 51] on div "MLC Song Code" at bounding box center [257, 53] width 31 height 6
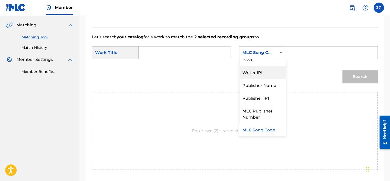
scroll to position [0, 0]
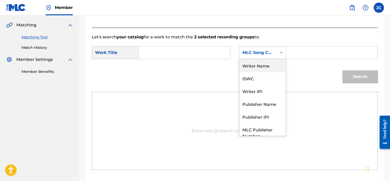
click at [257, 66] on div "Writer Name" at bounding box center [262, 65] width 46 height 13
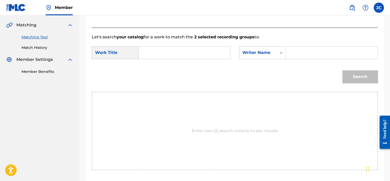
click at [194, 54] on input "Search Form" at bounding box center [184, 53] width 83 height 12
paste input "In the Air Tonight"
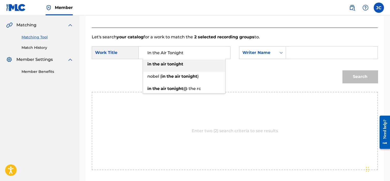
type input "In the Air Tonight"
click at [295, 53] on input "Search Form" at bounding box center [331, 53] width 83 height 12
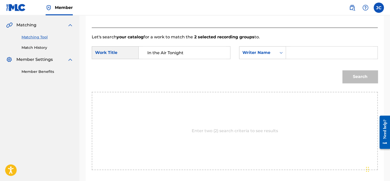
paste input "Collins"
type input "Collins"
click at [342, 70] on button "Search" at bounding box center [359, 76] width 35 height 13
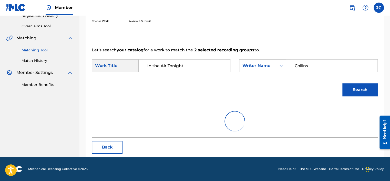
scroll to position [115, 0]
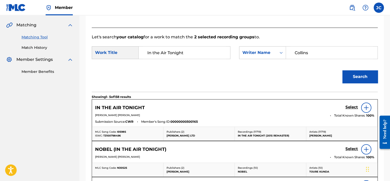
click at [353, 107] on h5 "Select" at bounding box center [351, 107] width 13 height 5
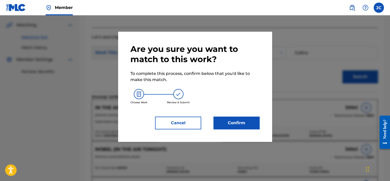
click at [229, 123] on button "Confirm" at bounding box center [236, 123] width 46 height 13
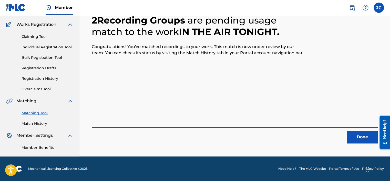
scroll to position [39, 0]
click at [352, 138] on button "Done" at bounding box center [362, 137] width 31 height 13
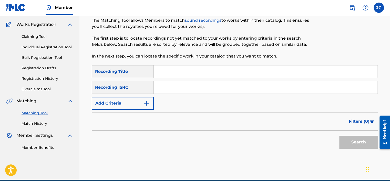
click at [174, 87] on input "Search Form" at bounding box center [265, 87] width 223 height 12
paste input "USSM12200612"
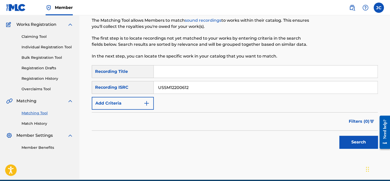
type input "USSM12200612"
click at [339, 136] on button "Search" at bounding box center [358, 142] width 38 height 13
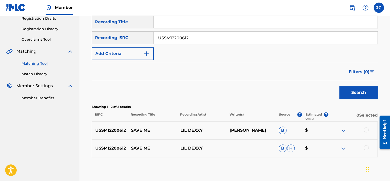
scroll to position [84, 0]
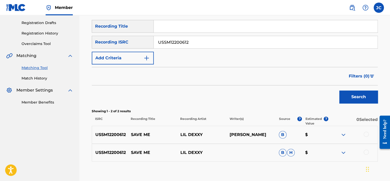
click at [365, 154] on div at bounding box center [365, 152] width 5 height 5
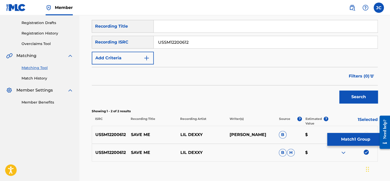
click at [365, 132] on div at bounding box center [365, 134] width 5 height 5
click at [362, 138] on button "Match 2 Groups" at bounding box center [355, 139] width 57 height 13
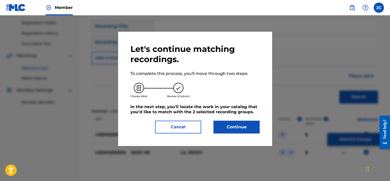
click at [249, 126] on button "Continue" at bounding box center [236, 127] width 46 height 13
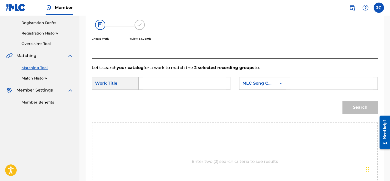
click at [272, 89] on div "MLC Song Code" at bounding box center [262, 83] width 47 height 13
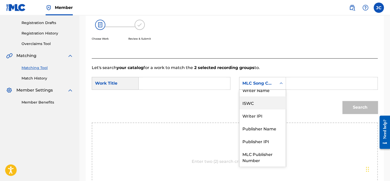
scroll to position [0, 0]
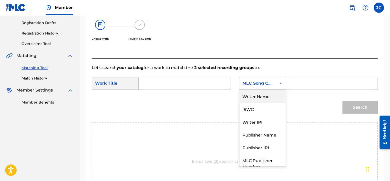
click at [265, 96] on div "Writer Name" at bounding box center [262, 96] width 46 height 13
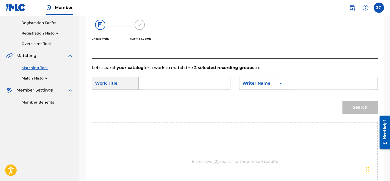
click at [187, 83] on input "Search Form" at bounding box center [184, 83] width 83 height 12
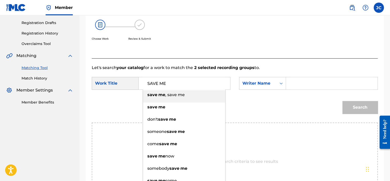
type input "SAVE ME"
click at [301, 81] on input "Search Form" at bounding box center [331, 83] width 83 height 12
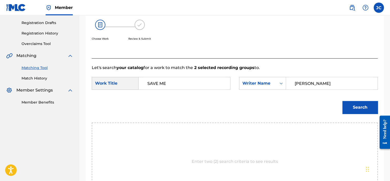
type input "[PERSON_NAME]"
click at [342, 101] on button "Search" at bounding box center [359, 107] width 35 height 13
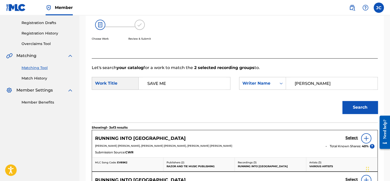
click at [307, 52] on div "Choose Work Review & Submit" at bounding box center [202, 33] width 220 height 39
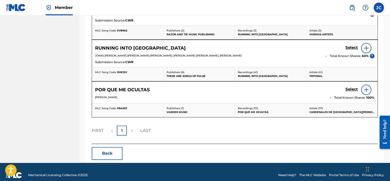
scroll to position [222, 0]
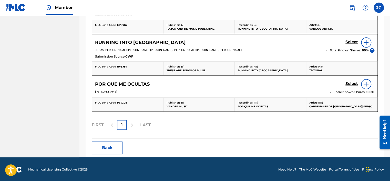
click at [114, 147] on button "Back" at bounding box center [107, 148] width 31 height 13
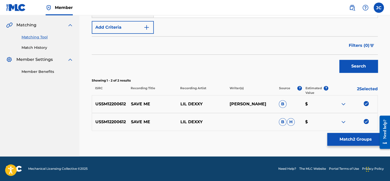
click at [365, 121] on img at bounding box center [365, 121] width 5 height 5
click at [365, 103] on img at bounding box center [365, 103] width 5 height 5
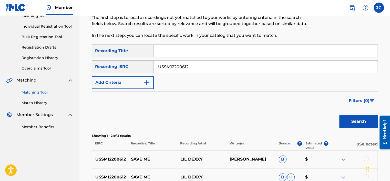
scroll to position [58, 0]
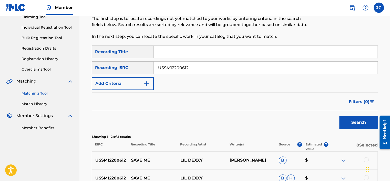
click at [239, 68] on input "USSM12200612" at bounding box center [265, 68] width 223 height 12
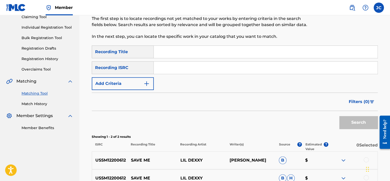
paste input "USAT21800288"
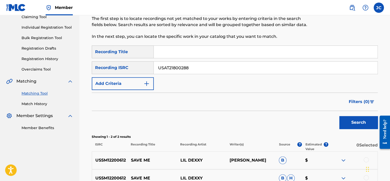
click at [339, 116] on button "Search" at bounding box center [358, 122] width 38 height 13
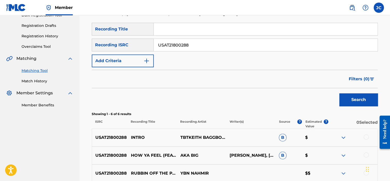
scroll to position [76, 0]
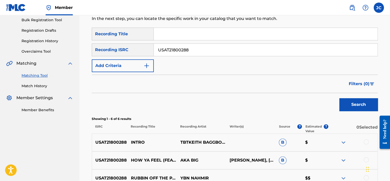
click at [275, 52] on input "USAT21800288" at bounding box center [265, 50] width 223 height 12
paste input "001281"
type input "USAT21001281"
click at [339, 98] on button "Search" at bounding box center [358, 104] width 38 height 13
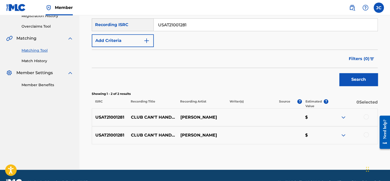
scroll to position [103, 0]
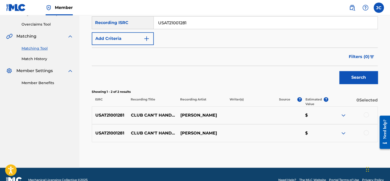
click at [365, 133] on div at bounding box center [365, 132] width 5 height 5
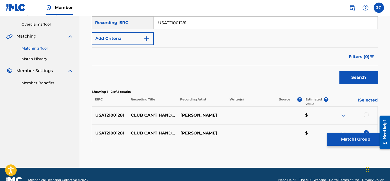
click at [368, 115] on div at bounding box center [365, 114] width 5 height 5
click at [365, 138] on button "Match 2 Groups" at bounding box center [355, 139] width 57 height 13
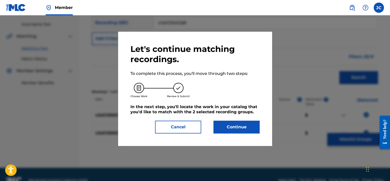
click at [249, 125] on button "Continue" at bounding box center [236, 127] width 46 height 13
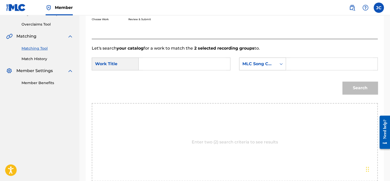
click at [280, 61] on div "Search Form" at bounding box center [280, 63] width 9 height 9
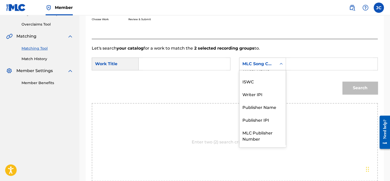
scroll to position [0, 0]
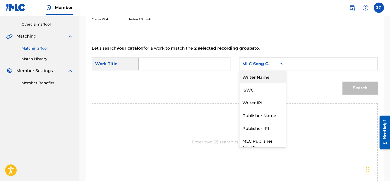
click at [264, 80] on div "Writer Name" at bounding box center [262, 76] width 46 height 13
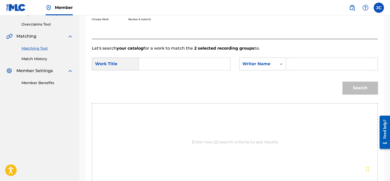
click at [202, 65] on input "Search Form" at bounding box center [184, 64] width 83 height 12
paste input "Club Can't Handle Me"
type input "Club Can't Handle Me"
click at [293, 63] on input "Search Form" at bounding box center [331, 64] width 83 height 12
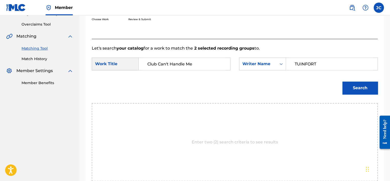
type input "TUINFORT"
click at [342, 82] on button "Search" at bounding box center [359, 88] width 35 height 13
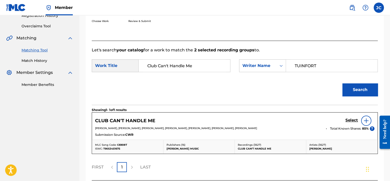
scroll to position [103, 0]
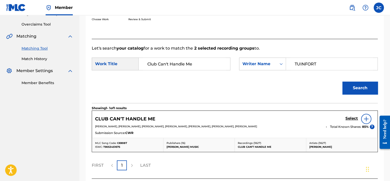
click at [351, 117] on h5 "Select" at bounding box center [351, 118] width 13 height 5
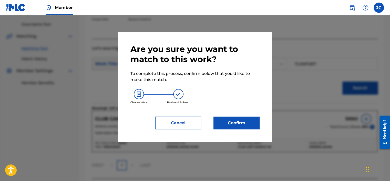
click at [235, 124] on button "Confirm" at bounding box center [236, 123] width 46 height 13
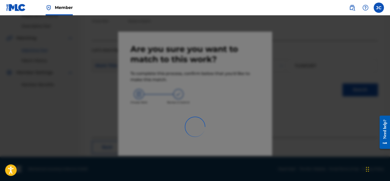
scroll to position [39, 0]
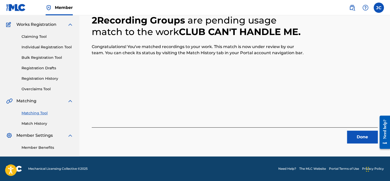
click at [360, 137] on button "Done" at bounding box center [362, 137] width 31 height 13
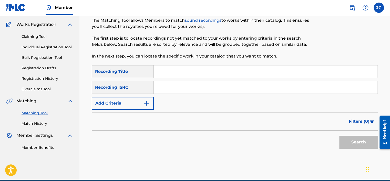
click at [200, 94] on div "SearchWithCriteriac039f7e8-90a3-490a-8519-ea25770d27e8 Recording Title SearchWi…" at bounding box center [235, 87] width 286 height 45
click at [200, 87] on input "Search Form" at bounding box center [265, 87] width 223 height 12
paste input "USAT29800696"
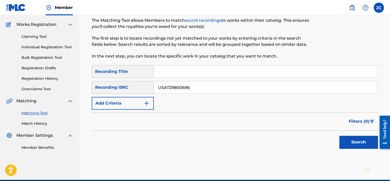
type input "USAT29800696"
click at [339, 136] on button "Search" at bounding box center [358, 142] width 38 height 13
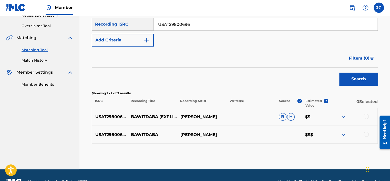
scroll to position [115, 0]
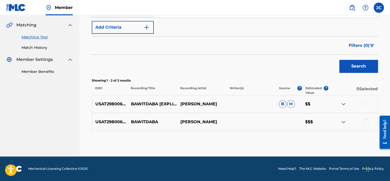
click at [362, 119] on div at bounding box center [352, 122] width 49 height 6
click at [368, 122] on div at bounding box center [365, 121] width 5 height 5
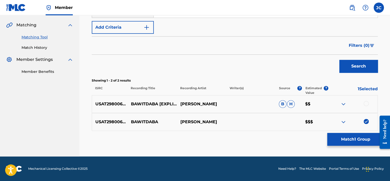
click at [364, 103] on div at bounding box center [365, 103] width 5 height 5
click at [350, 138] on button "Match 2 Groups" at bounding box center [355, 139] width 57 height 13
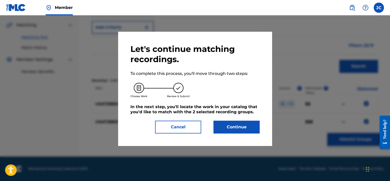
click at [248, 126] on button "Continue" at bounding box center [236, 127] width 46 height 13
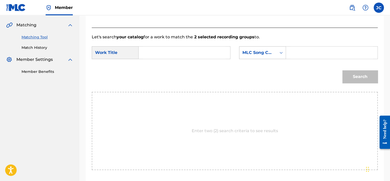
click at [257, 49] on div "MLC Song Code" at bounding box center [257, 53] width 37 height 10
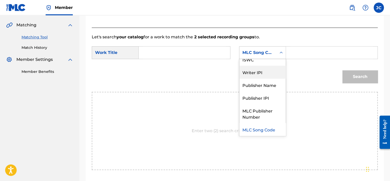
scroll to position [0, 0]
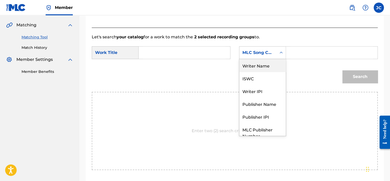
click at [265, 68] on div "Writer Name" at bounding box center [262, 65] width 46 height 13
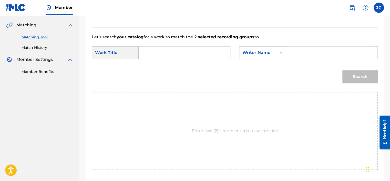
click at [211, 55] on input "Search Form" at bounding box center [184, 53] width 83 height 12
paste input "Bawitdaba"
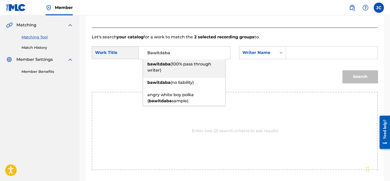
type input "Bawitdaba"
click at [297, 54] on input "Search Form" at bounding box center [331, 53] width 83 height 12
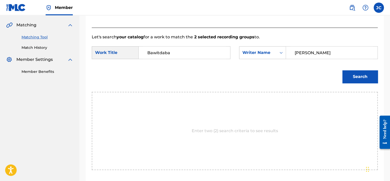
click at [342, 70] on button "Search" at bounding box center [359, 76] width 35 height 13
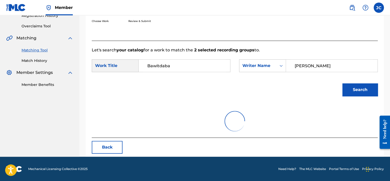
scroll to position [80, 0]
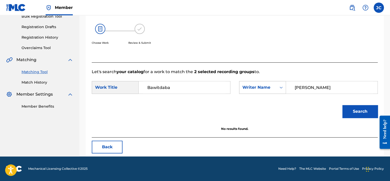
drag, startPoint x: 328, startPoint y: 88, endPoint x: 279, endPoint y: 87, distance: 49.2
click at [279, 87] on div "SearchWithCriteria81af0e80-f2dc-4c75-944a-18da7e3dd849 Writer Name [PERSON_NAME]" at bounding box center [308, 87] width 138 height 13
click at [342, 105] on button "Search" at bounding box center [359, 111] width 35 height 13
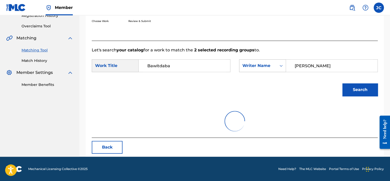
scroll to position [115, 0]
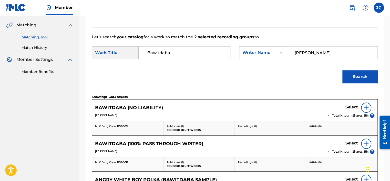
click at [312, 48] on input "[PERSON_NAME]" at bounding box center [331, 53] width 83 height 12
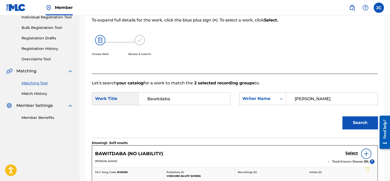
scroll to position [54, 0]
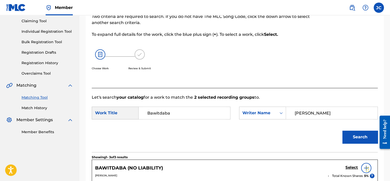
click at [342, 131] on button "Search" at bounding box center [359, 137] width 35 height 13
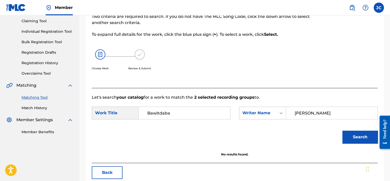
click at [344, 66] on div at bounding box center [345, 37] width 66 height 101
click at [362, 138] on button "Search" at bounding box center [359, 137] width 35 height 13
click at [292, 128] on div "Search" at bounding box center [235, 139] width 286 height 27
click at [301, 99] on p "Let's search your catalog for a work to match the 2 selected recording groups t…" at bounding box center [235, 97] width 286 height 6
click at [320, 114] on input "[PERSON_NAME]" at bounding box center [331, 113] width 83 height 12
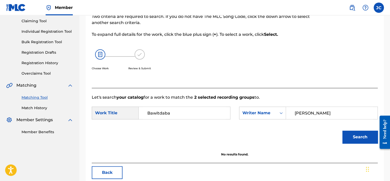
click at [320, 114] on input "[PERSON_NAME]" at bounding box center [331, 113] width 83 height 12
click at [345, 113] on input "[PERSON_NAME]" at bounding box center [331, 113] width 83 height 12
click at [314, 84] on div at bounding box center [345, 37] width 66 height 101
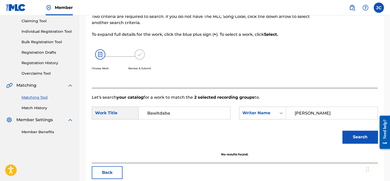
drag, startPoint x: 317, startPoint y: 111, endPoint x: 291, endPoint y: 113, distance: 26.2
click at [291, 113] on input "[PERSON_NAME]" at bounding box center [331, 113] width 83 height 12
click at [311, 83] on div "Match Usage - Select Work In this step, you will locate the work you'd like to …" at bounding box center [202, 37] width 220 height 101
click at [297, 113] on input "[PERSON_NAME]" at bounding box center [331, 113] width 83 height 12
click at [309, 113] on input "[PERSON_NAME]" at bounding box center [331, 113] width 83 height 12
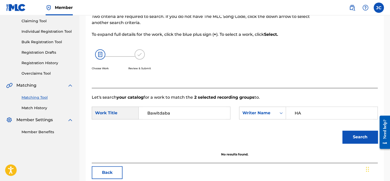
type input "H"
click at [342, 131] on button "Search" at bounding box center [359, 137] width 35 height 13
click at [317, 112] on input "[PERSON_NAME]" at bounding box center [331, 113] width 83 height 12
type input "[PERSON_NAME]"
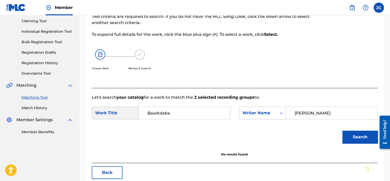
click at [342, 131] on button "Search" at bounding box center [359, 137] width 35 height 13
click at [116, 169] on button "Back" at bounding box center [107, 172] width 31 height 13
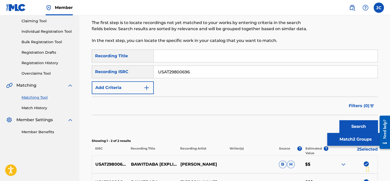
scroll to position [115, 0]
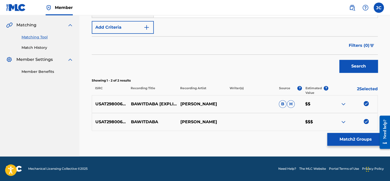
click at [367, 121] on img at bounding box center [365, 121] width 5 height 5
click at [366, 103] on img at bounding box center [365, 103] width 5 height 5
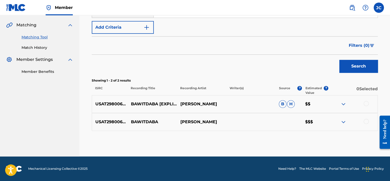
click at [383, 101] on div "Matching Tool The Matching Tool allows Members to match sound recordings to wor…" at bounding box center [234, 34] width 310 height 243
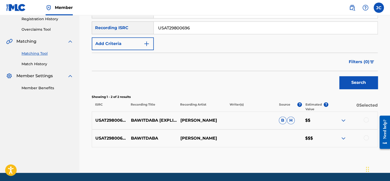
click at [388, 76] on div "Matching Tool The Matching Tool allows Members to match sound recordings to wor…" at bounding box center [234, 51] width 310 height 243
click at [281, 28] on input "USAT29800696" at bounding box center [265, 28] width 223 height 12
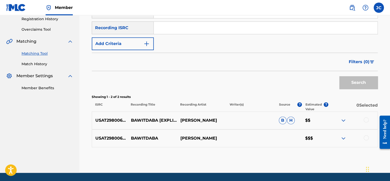
paste input "USRC12000150"
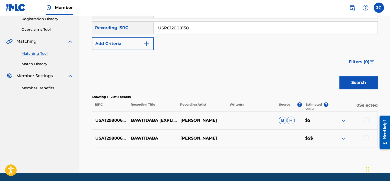
type input "USRC12000150"
click at [339, 76] on button "Search" at bounding box center [358, 82] width 38 height 13
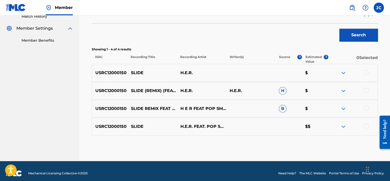
scroll to position [148, 0]
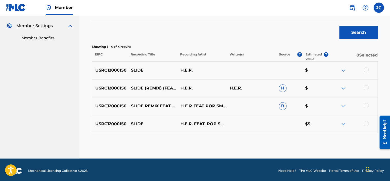
click at [365, 124] on div at bounding box center [365, 123] width 5 height 5
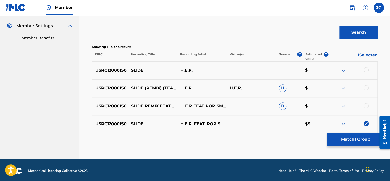
click at [365, 104] on div at bounding box center [365, 105] width 5 height 5
click at [365, 90] on div at bounding box center [365, 87] width 5 height 5
click at [366, 69] on div at bounding box center [365, 69] width 5 height 5
click at [343, 135] on button "Match 4 Groups" at bounding box center [355, 139] width 57 height 13
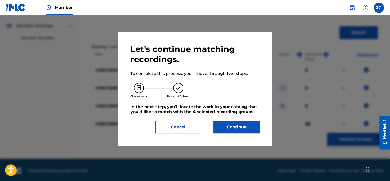
click at [242, 130] on button "Continue" at bounding box center [236, 127] width 46 height 13
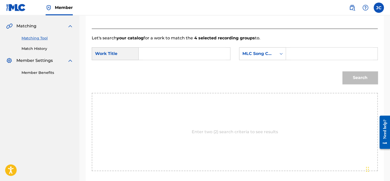
scroll to position [112, 0]
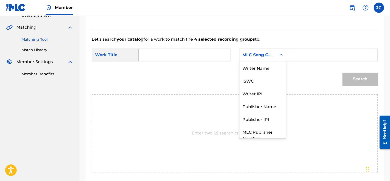
click at [274, 53] on div "MLC Song Code" at bounding box center [257, 55] width 37 height 10
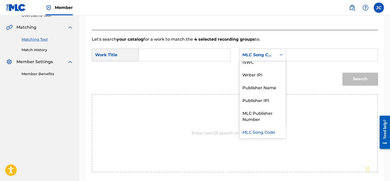
scroll to position [0, 0]
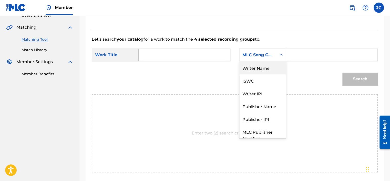
click at [261, 70] on div "Writer Name" at bounding box center [262, 67] width 46 height 13
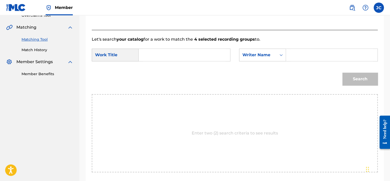
click at [168, 55] on input "Search Form" at bounding box center [184, 55] width 83 height 12
paste input "Slide (Remix)"
type input "Slide (Remix)"
click at [308, 56] on input "Search Form" at bounding box center [331, 55] width 83 height 12
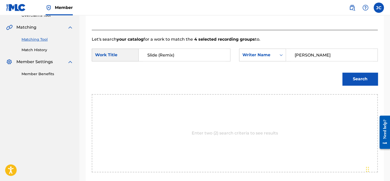
type input "[PERSON_NAME]"
click at [342, 73] on button "Search" at bounding box center [359, 79] width 35 height 13
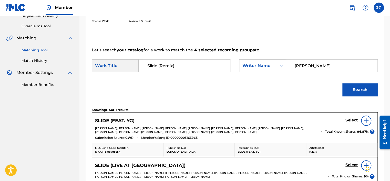
scroll to position [112, 0]
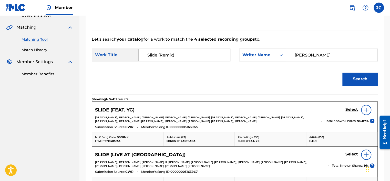
click at [367, 113] on div at bounding box center [366, 110] width 10 height 10
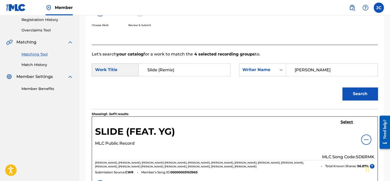
scroll to position [174, 0]
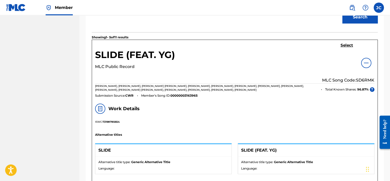
click at [347, 45] on h5 "Select" at bounding box center [346, 45] width 13 height 5
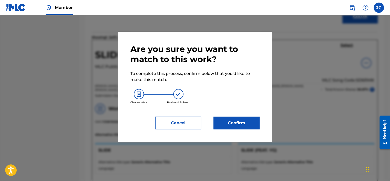
click at [255, 120] on button "Confirm" at bounding box center [236, 123] width 46 height 13
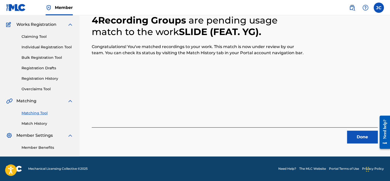
scroll to position [39, 0]
click at [352, 136] on button "Done" at bounding box center [362, 137] width 31 height 13
